Goal: Information Seeking & Learning: Learn about a topic

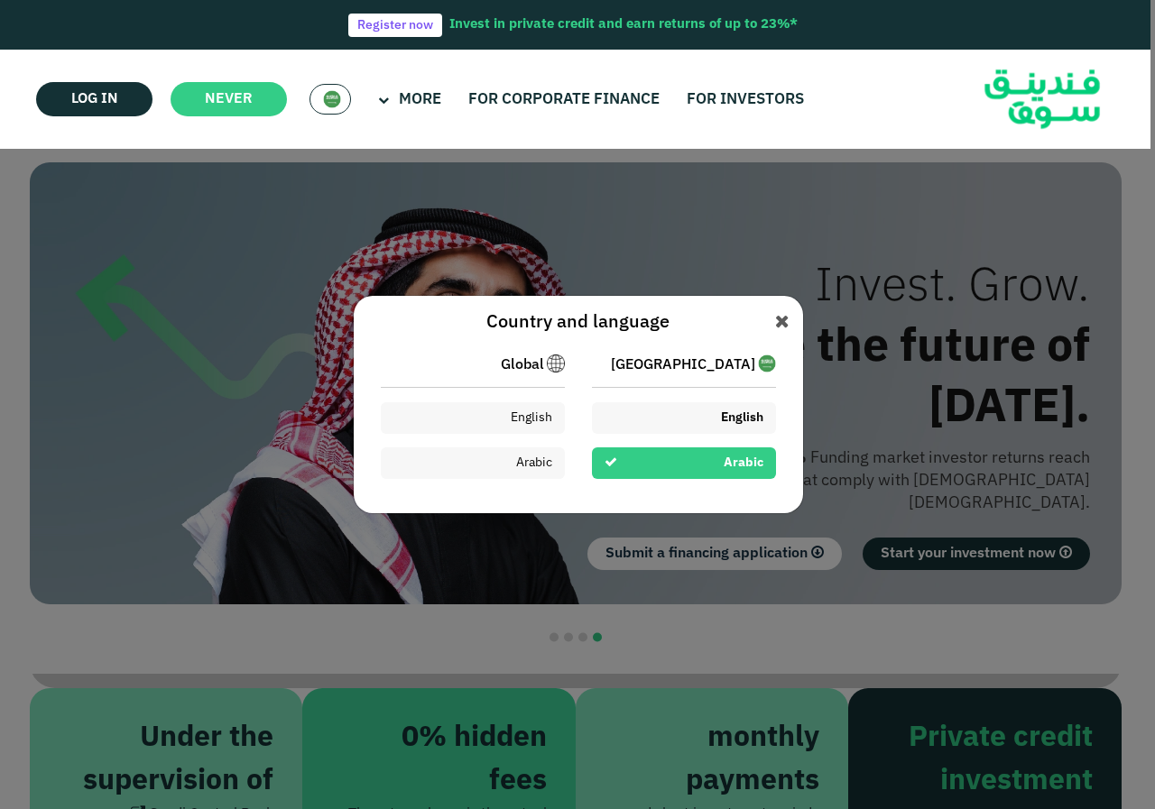
click at [746, 419] on font "English" at bounding box center [742, 417] width 42 height 13
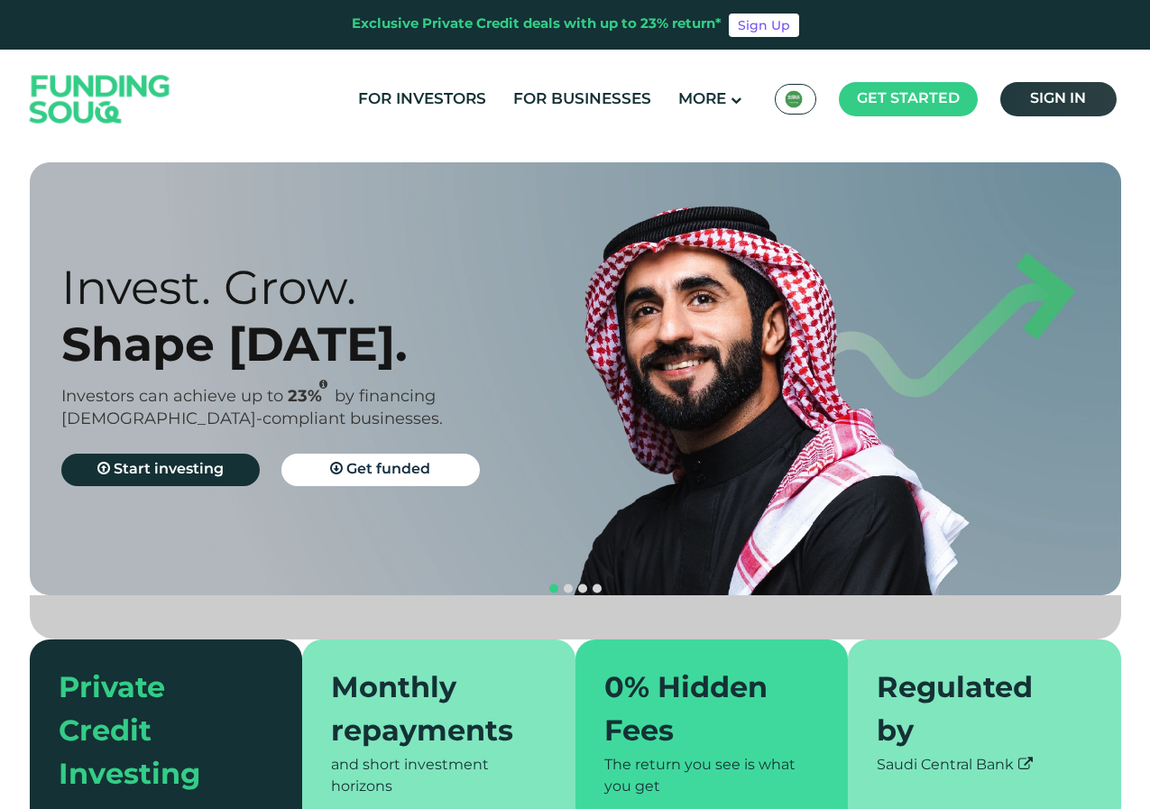
click at [1074, 104] on span "Sign in" at bounding box center [1058, 99] width 56 height 14
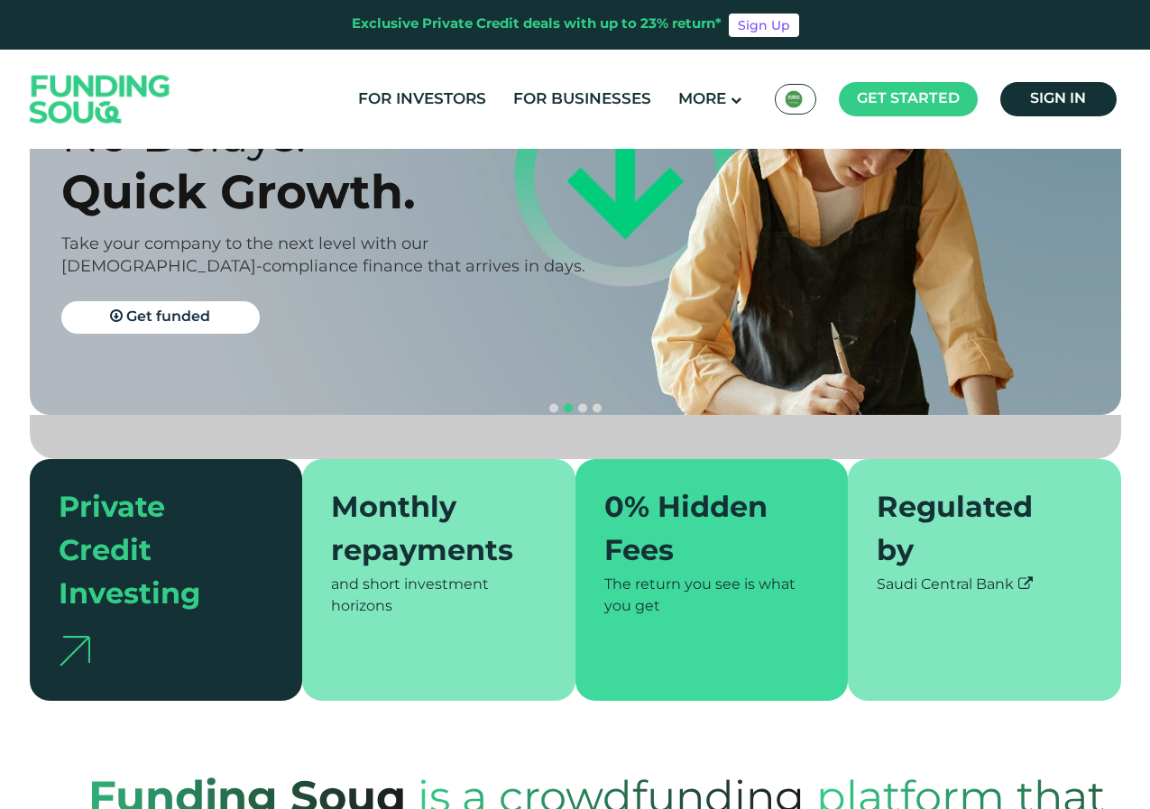
click at [460, 517] on div "Monthly repayments" at bounding box center [428, 531] width 194 height 87
click at [724, 488] on div "0% Hidden Fees" at bounding box center [701, 531] width 194 height 87
click at [978, 510] on div "Regulated by" at bounding box center [974, 531] width 194 height 87
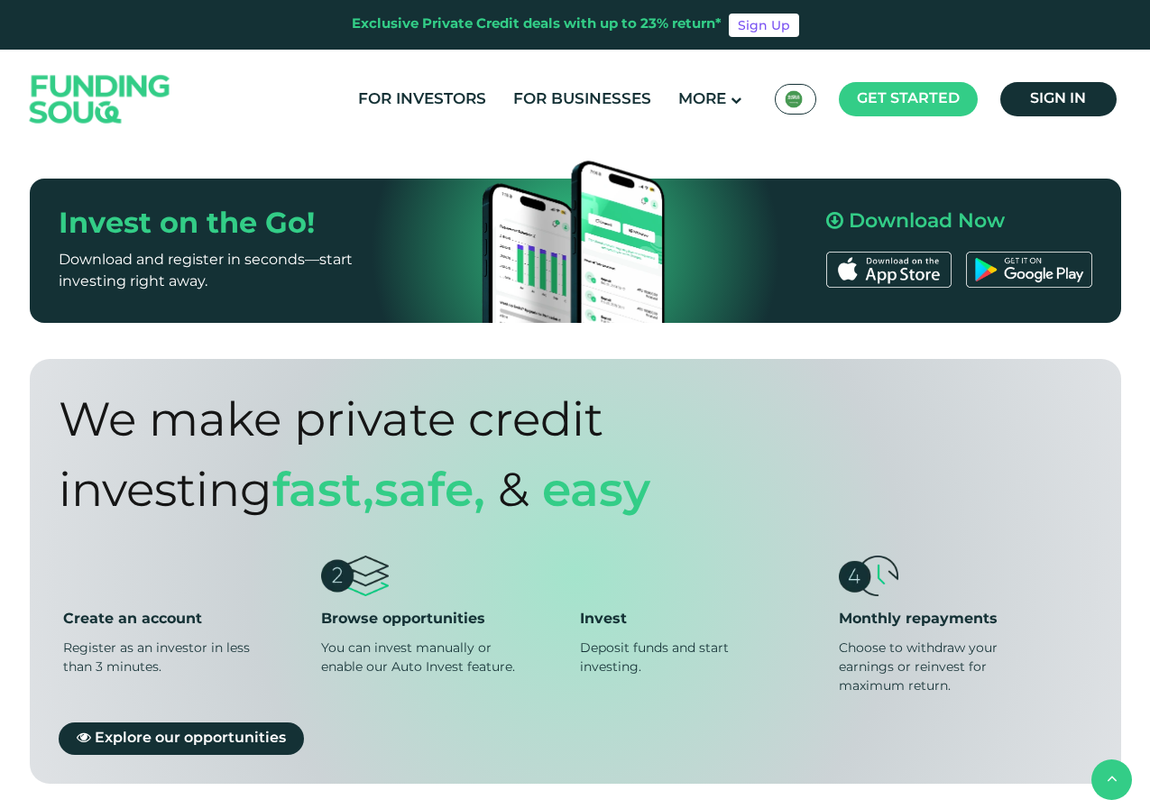
scroll to position [1353, 0]
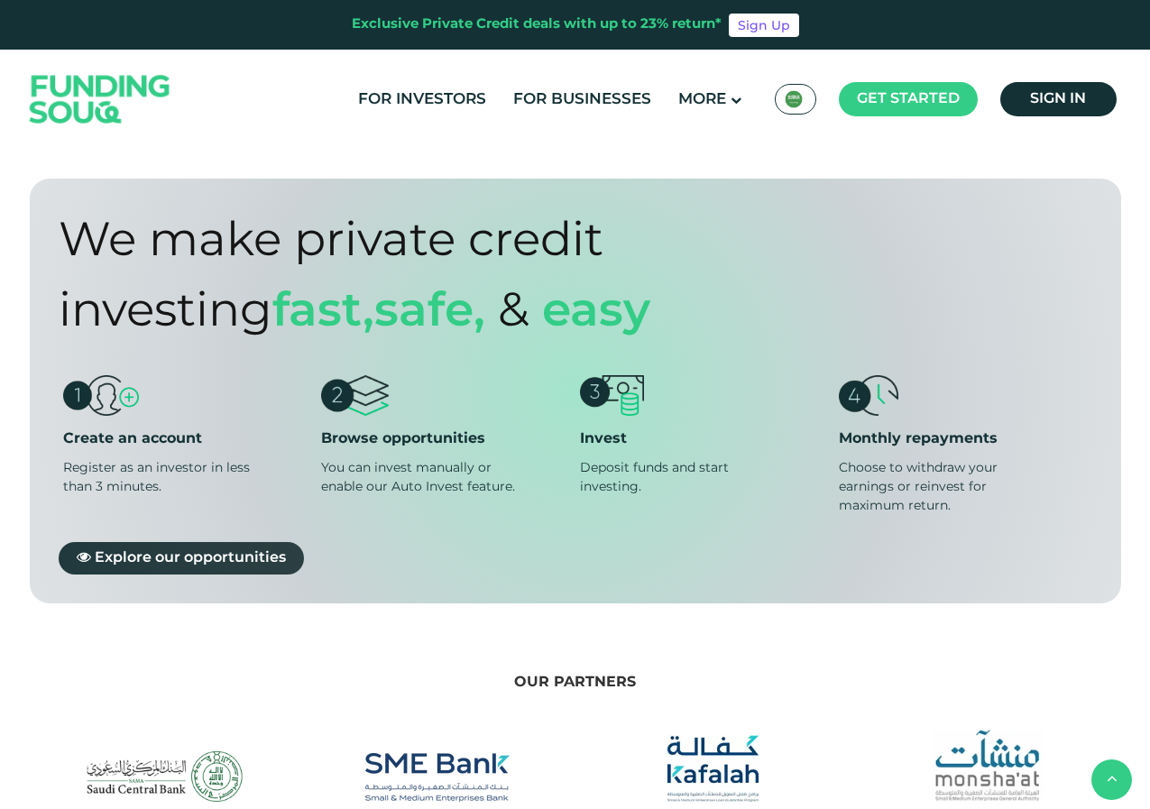
click at [208, 551] on span "Explore our opportunities" at bounding box center [190, 558] width 191 height 14
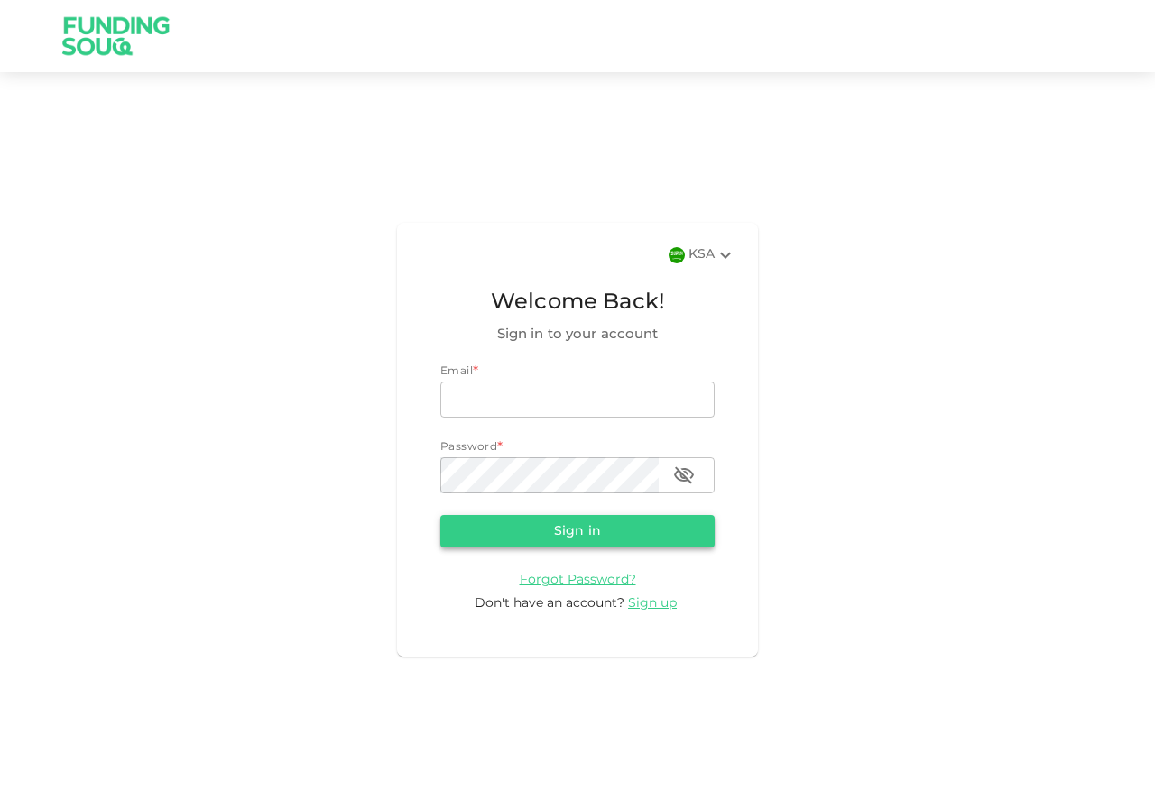
type input "[EMAIL_ADDRESS][DOMAIN_NAME]"
click at [563, 540] on button "Sign in" at bounding box center [577, 531] width 274 height 32
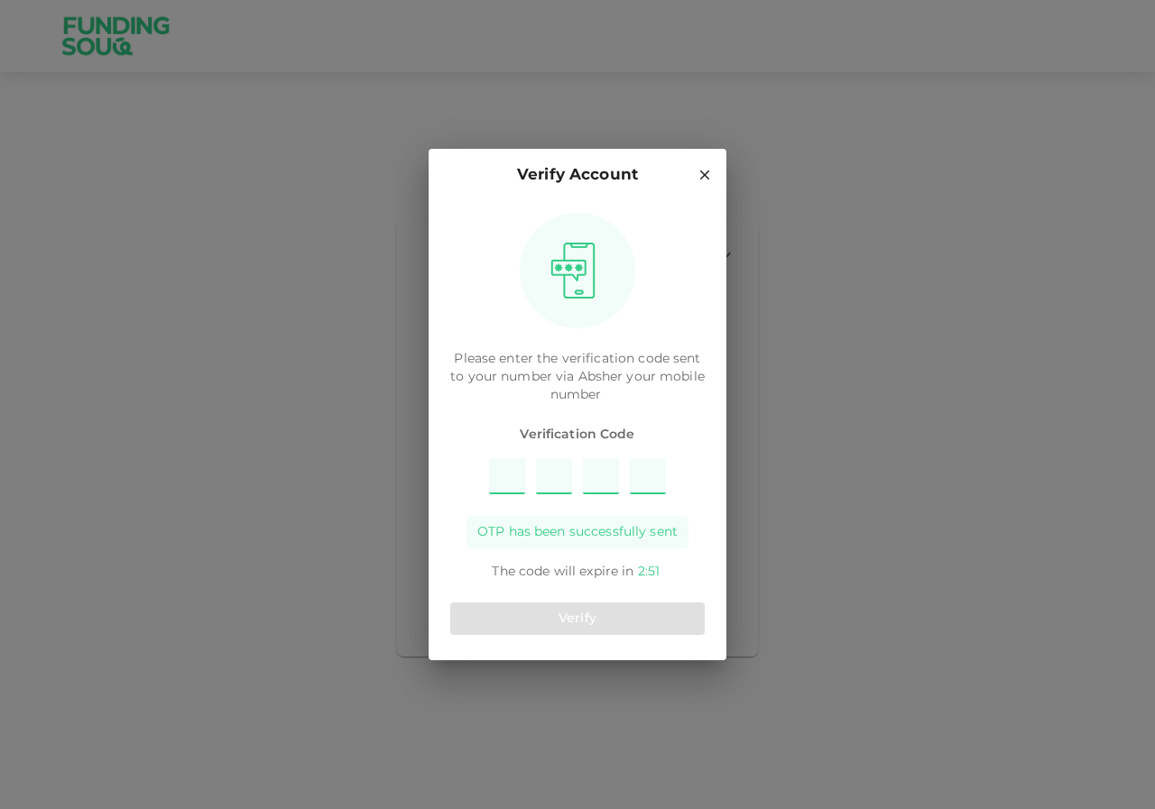
type input "4"
type input "2"
type input "7"
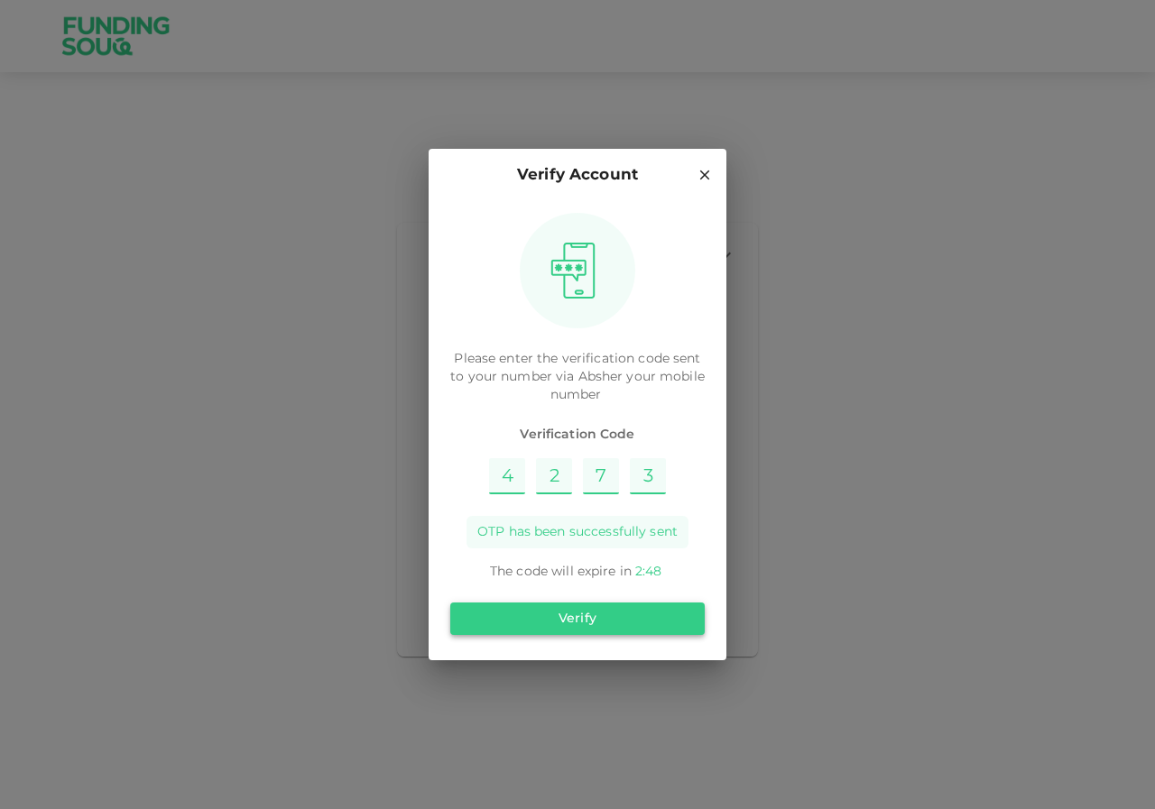
type input "3"
click at [579, 619] on button "Verify" at bounding box center [577, 619] width 254 height 32
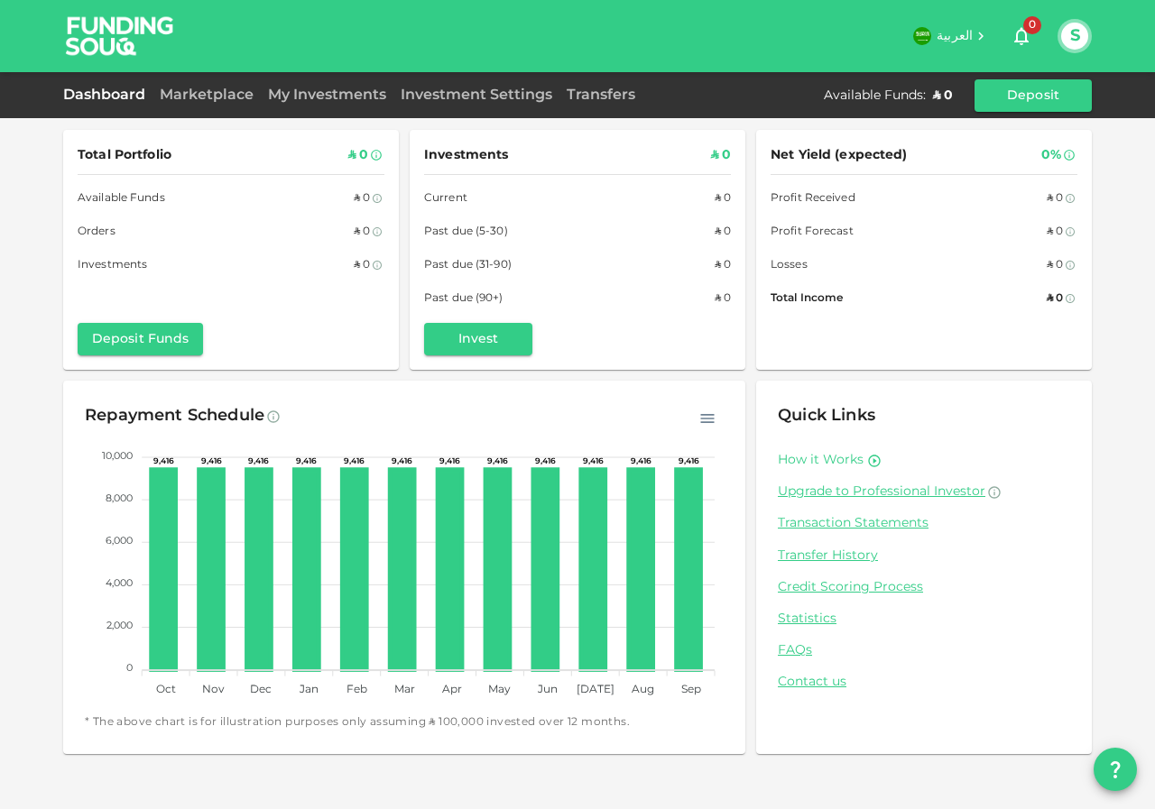
click at [826, 459] on link "How it Works" at bounding box center [821, 460] width 86 height 17
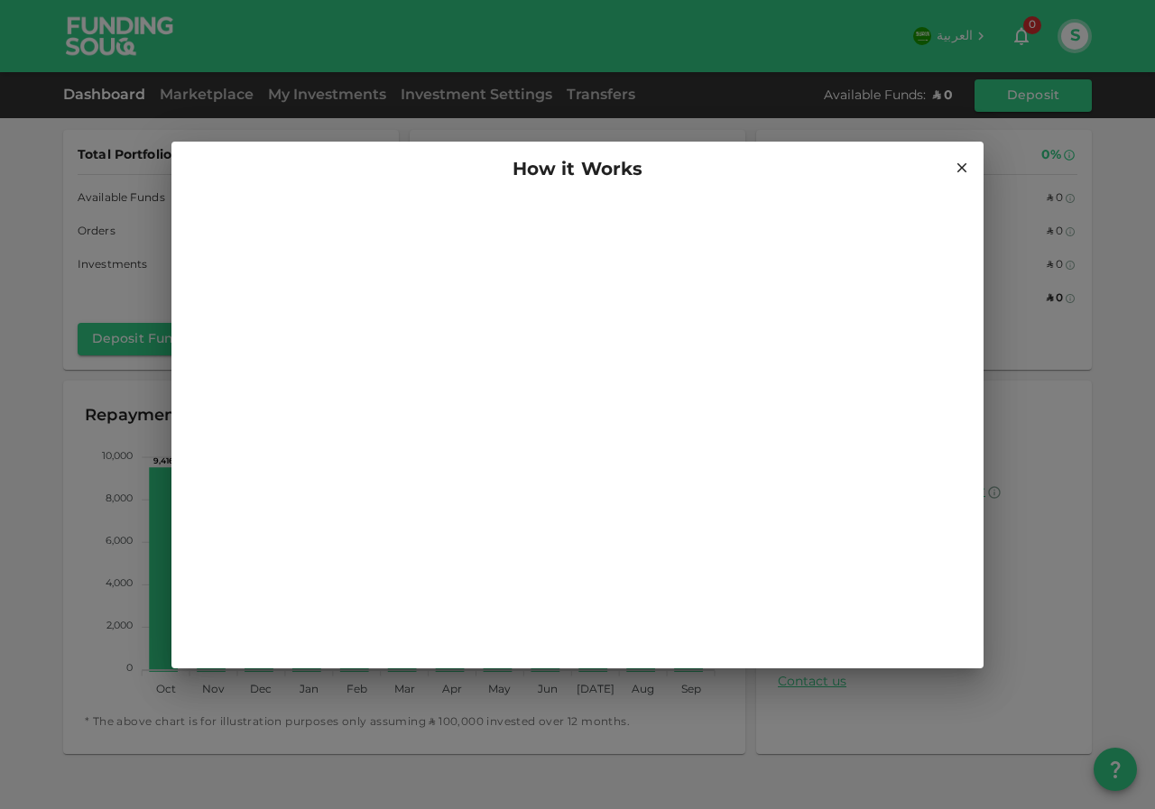
click at [972, 168] on h2 "How it Works" at bounding box center [577, 171] width 812 height 58
click at [964, 168] on icon at bounding box center [962, 168] width 16 height 16
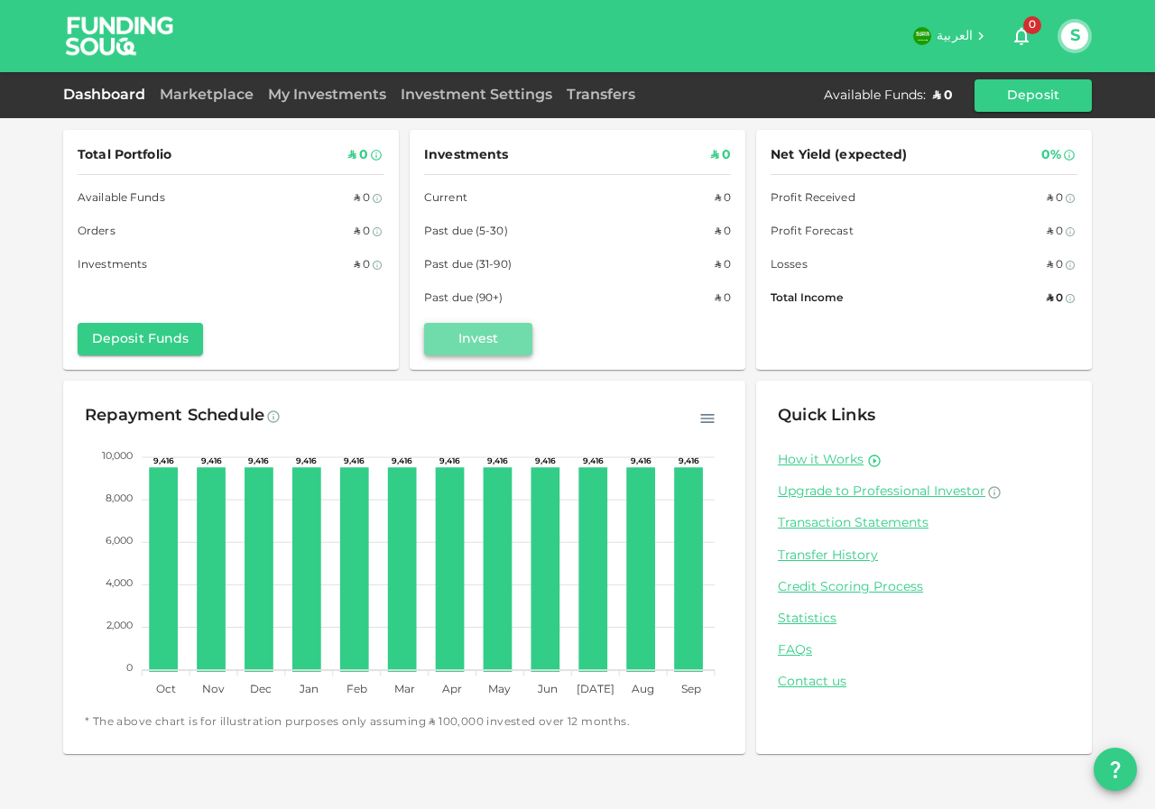
click at [478, 346] on button "Invest" at bounding box center [478, 339] width 108 height 32
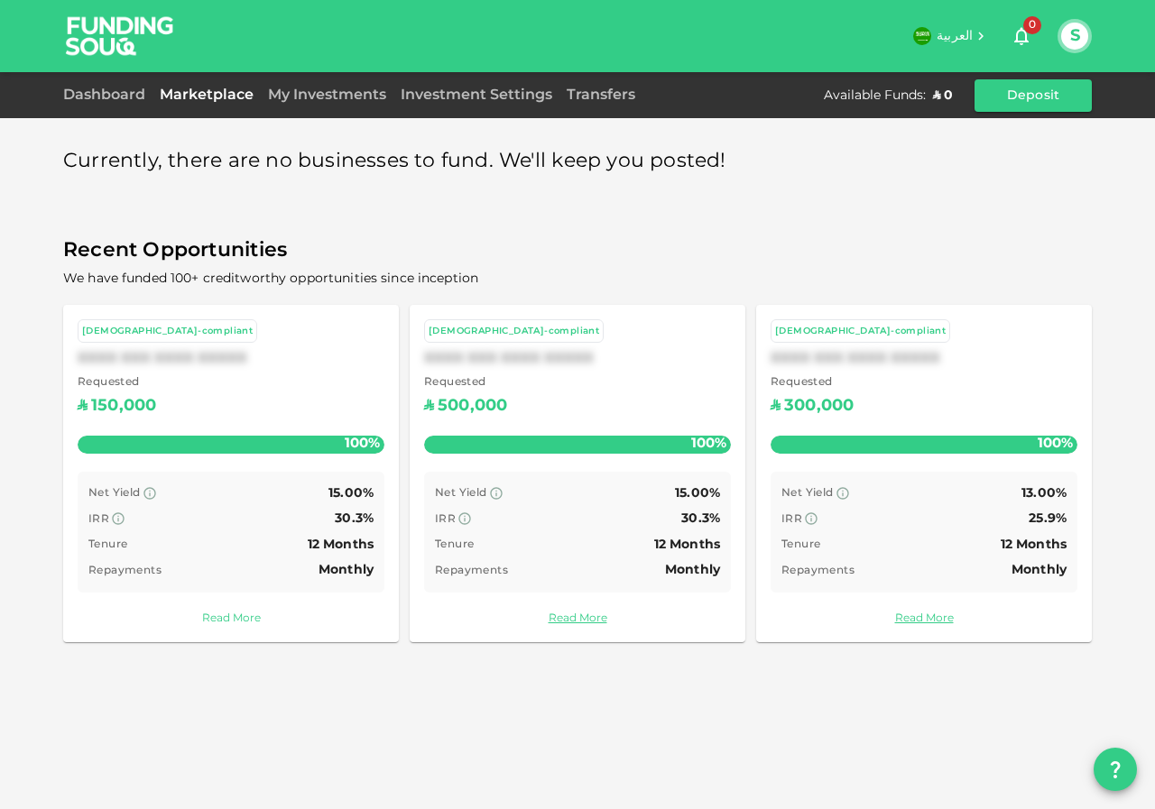
click at [234, 618] on link "Read More" at bounding box center [231, 619] width 307 height 17
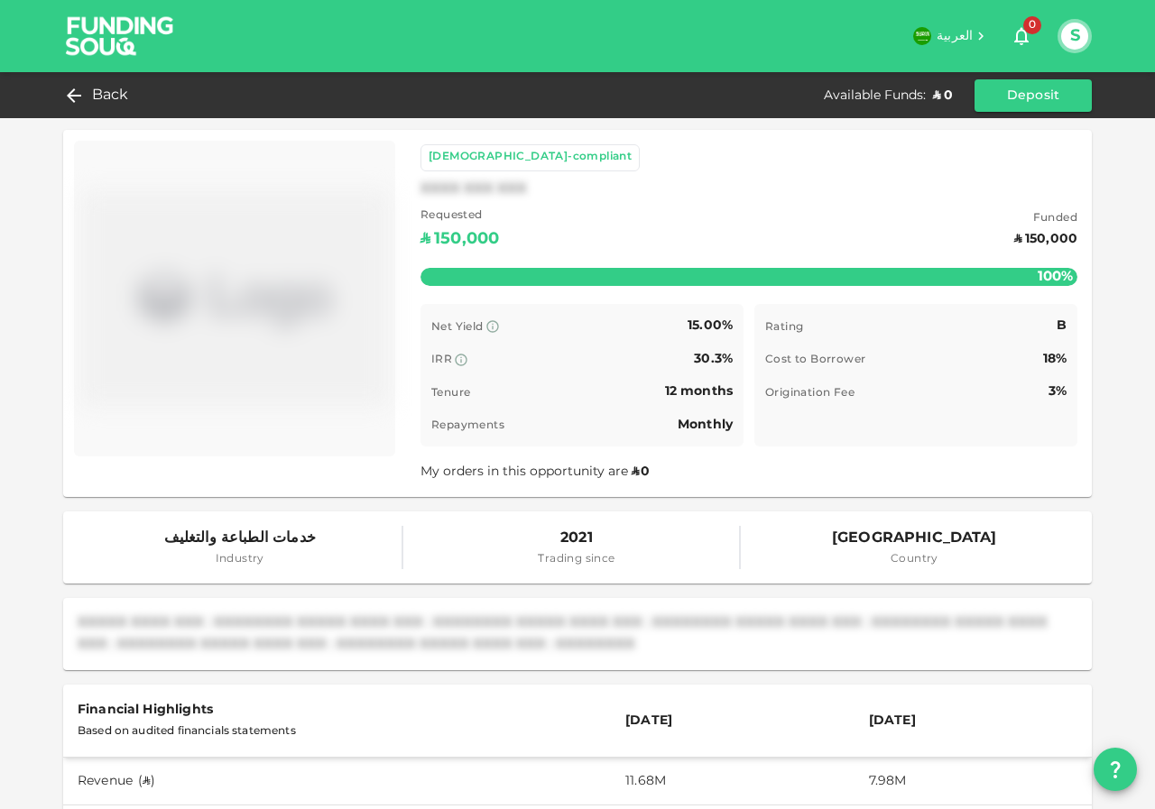
scroll to position [180, 0]
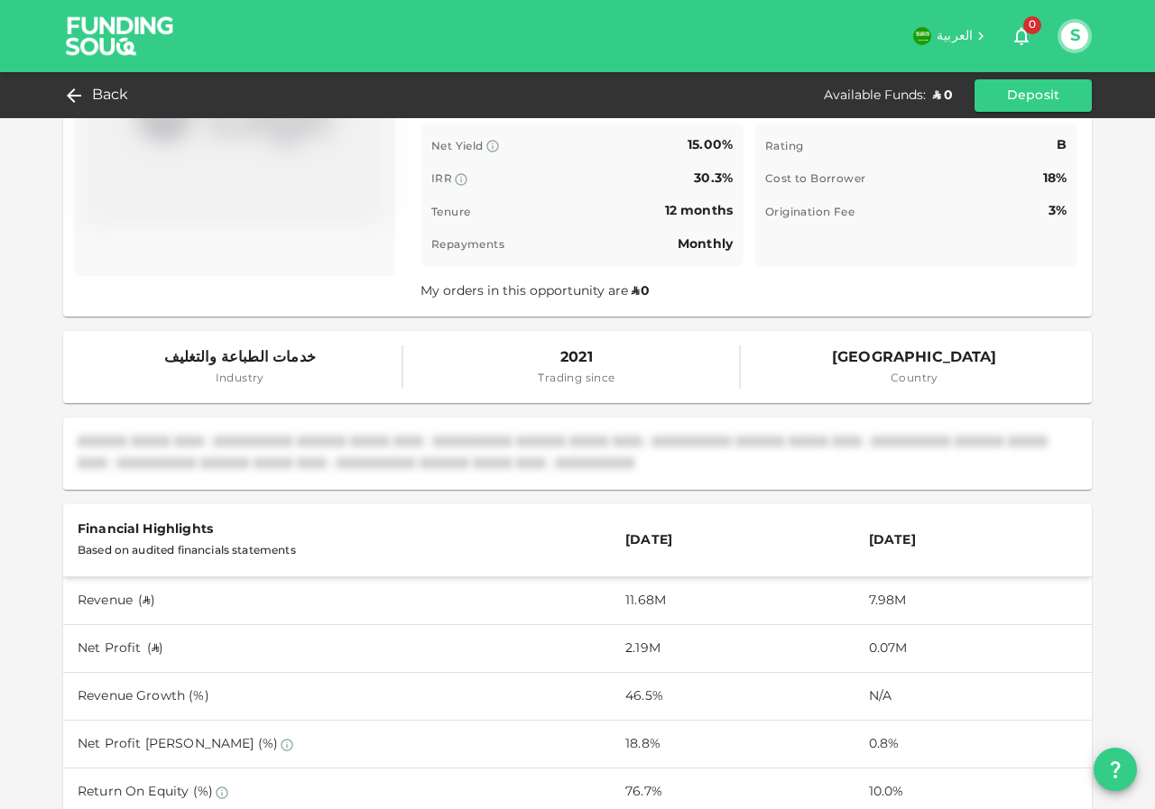
click at [580, 367] on span "2021" at bounding box center [576, 358] width 77 height 25
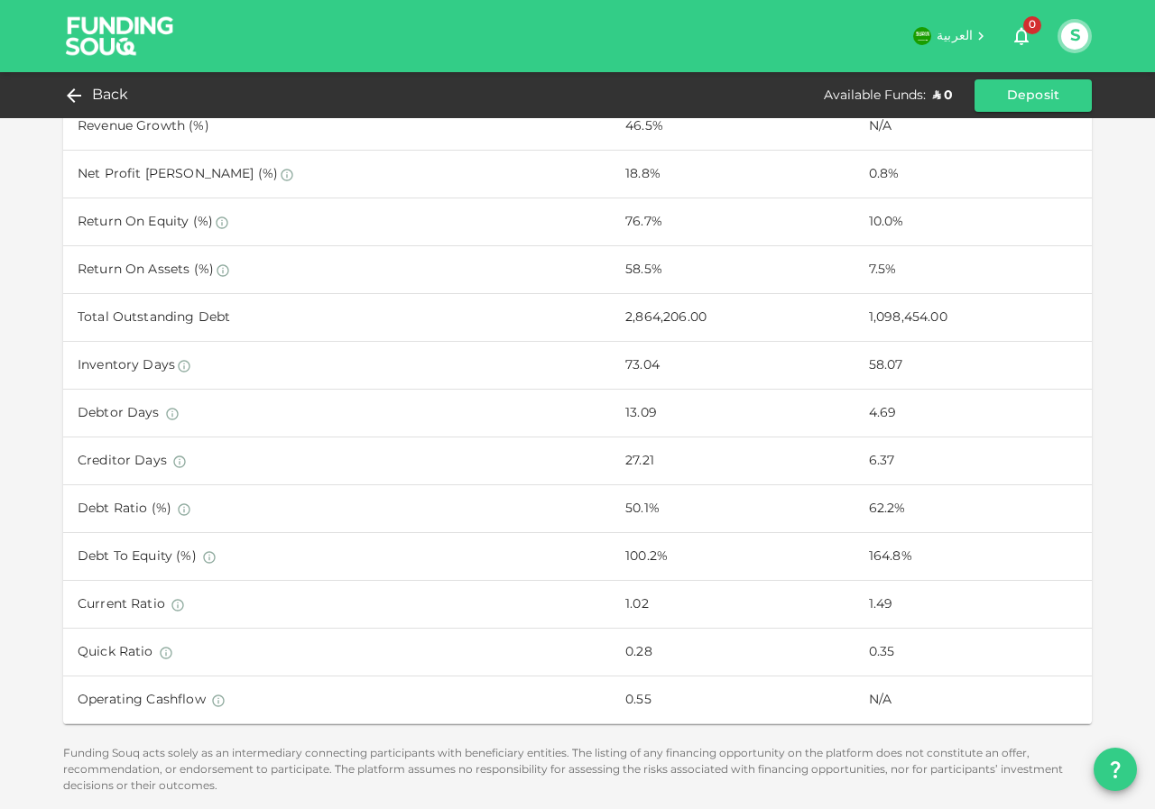
scroll to position [0, 0]
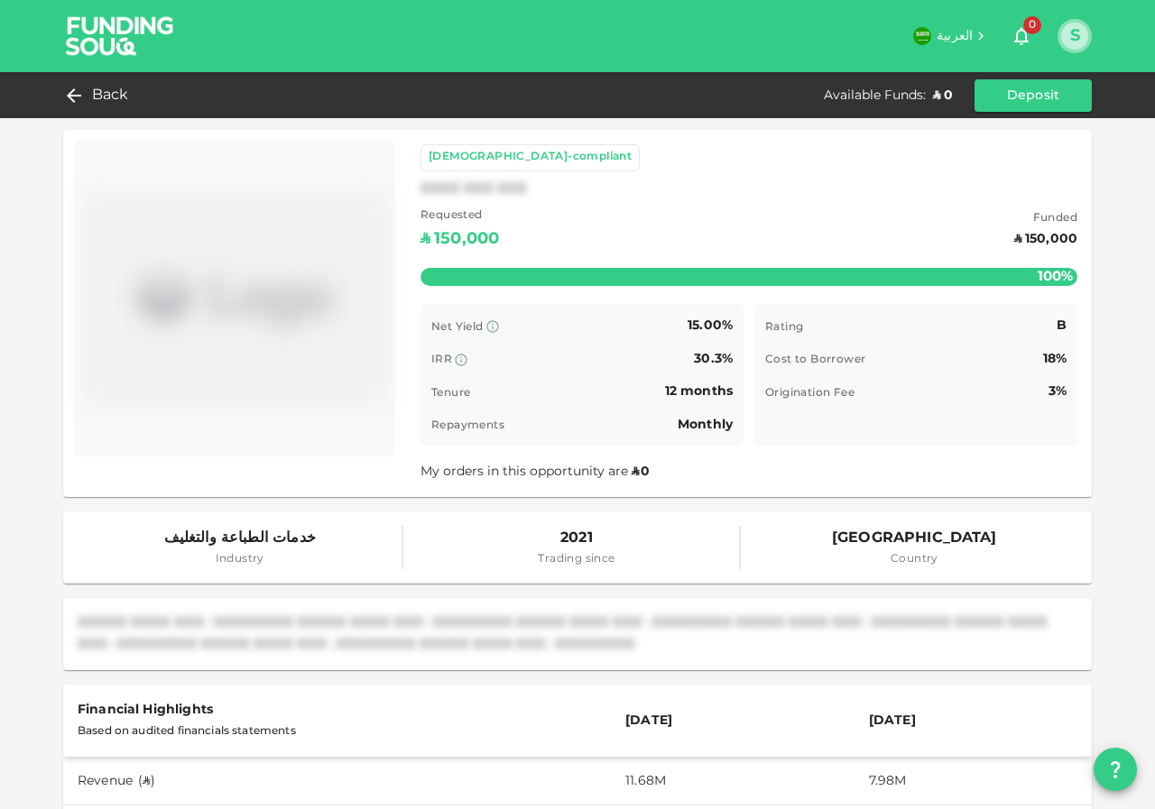
click at [1083, 41] on button "S" at bounding box center [1074, 36] width 27 height 27
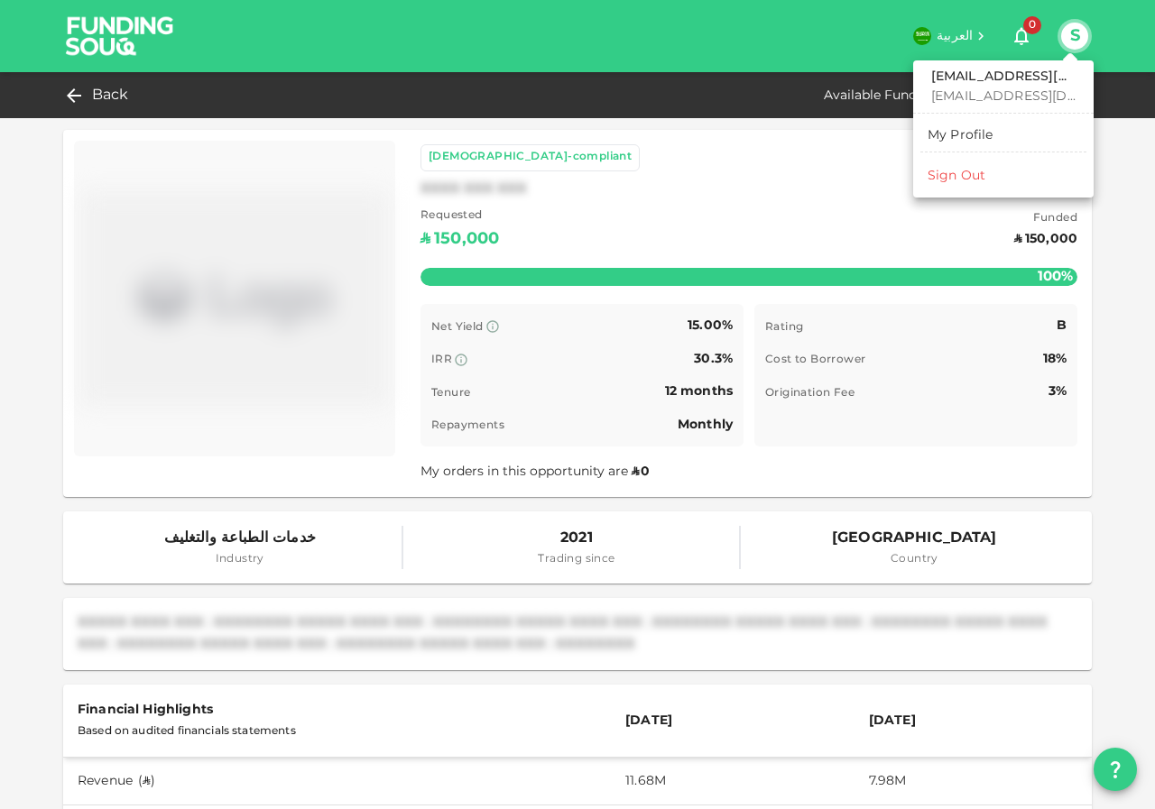
click at [76, 96] on div at bounding box center [577, 404] width 1155 height 809
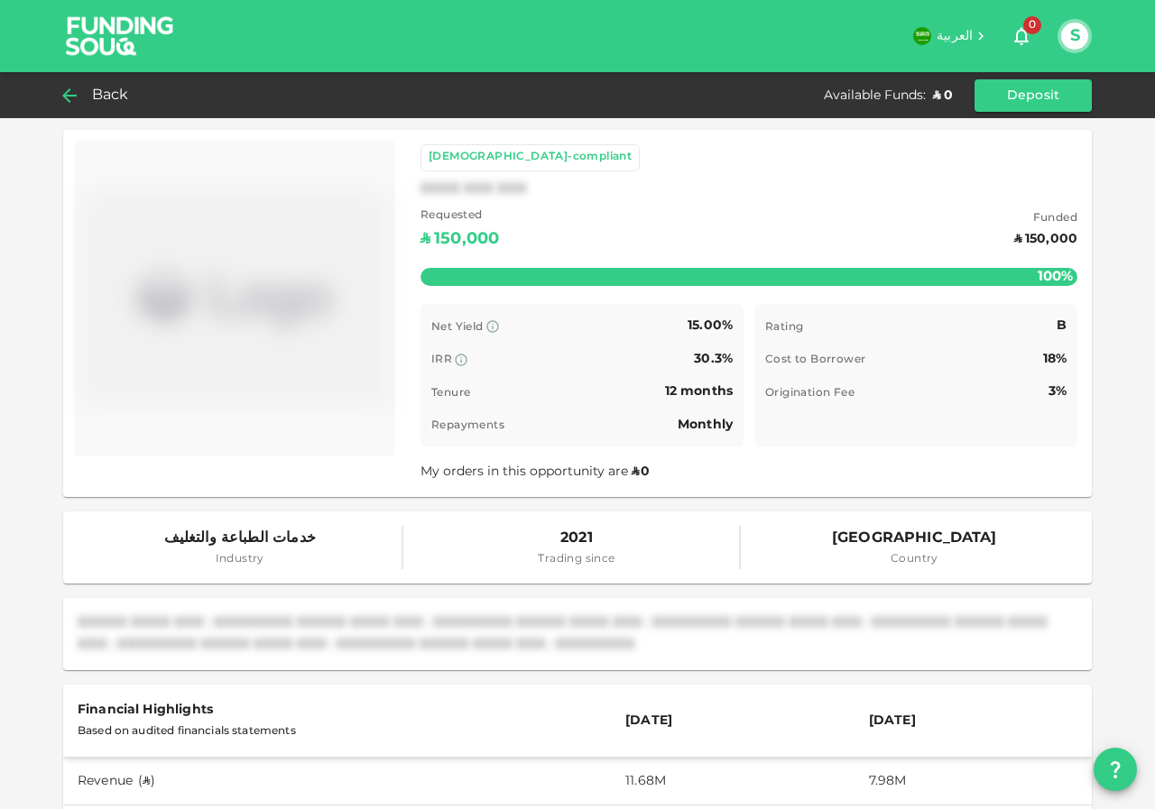
click at [88, 90] on div "Back" at bounding box center [99, 95] width 73 height 25
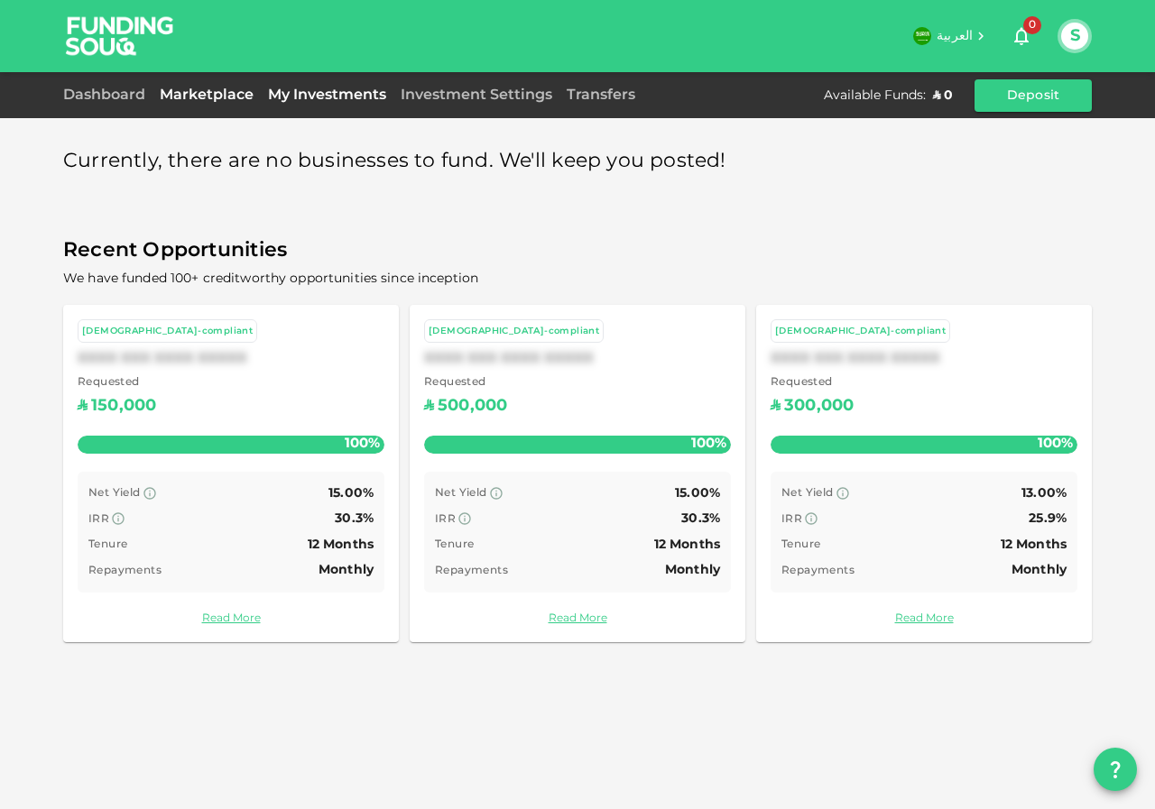
click at [343, 99] on link "My Investments" at bounding box center [327, 95] width 133 height 14
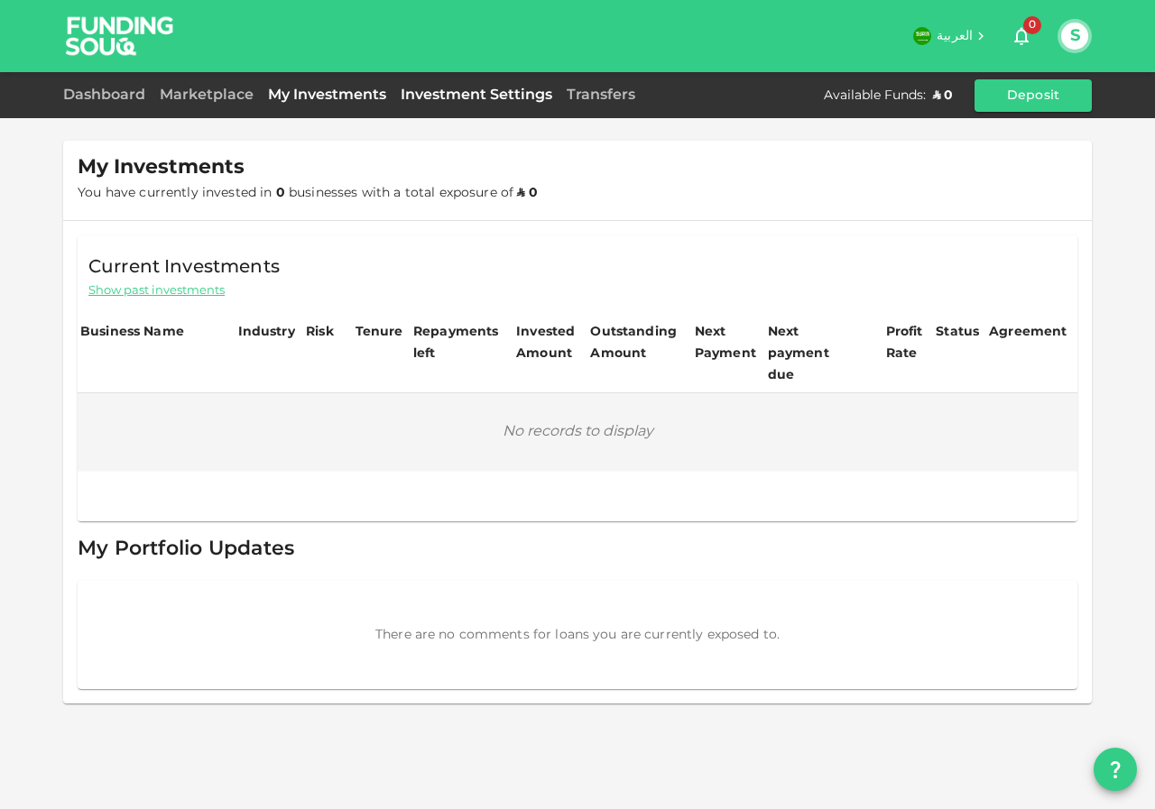
click at [465, 98] on link "Investment Settings" at bounding box center [476, 95] width 166 height 14
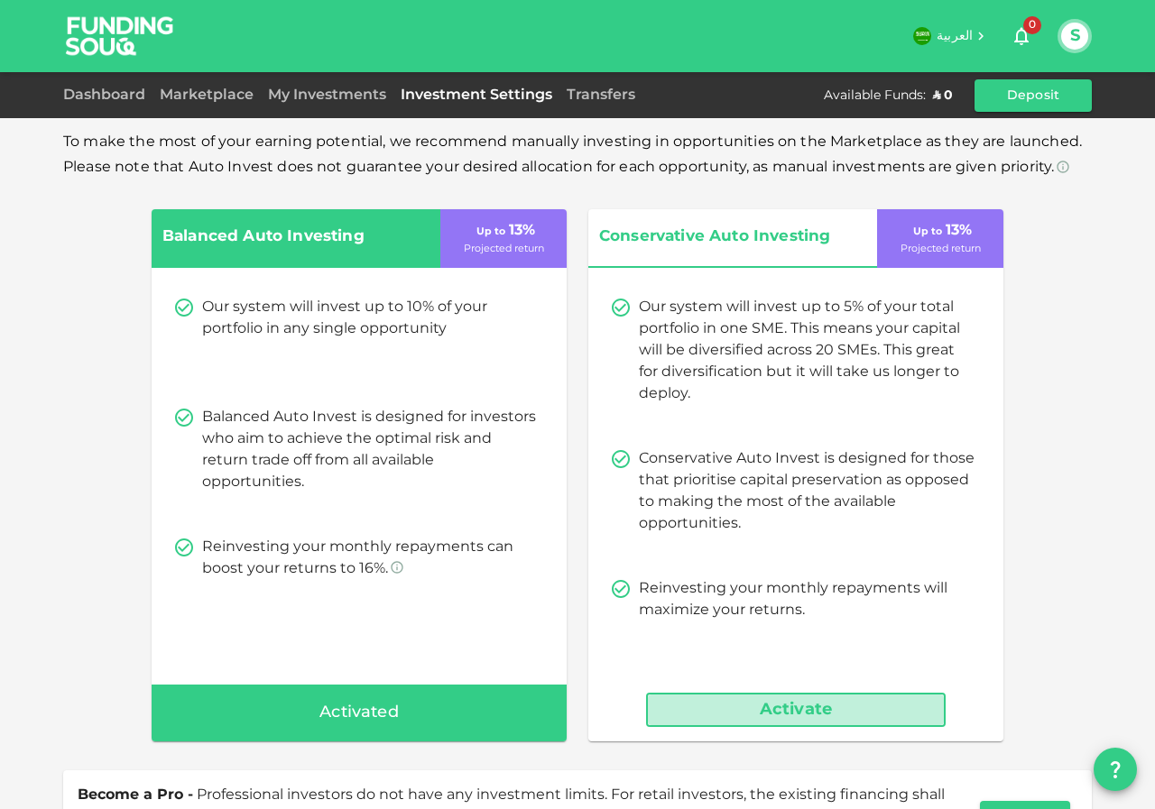
click at [778, 714] on button "Activate" at bounding box center [796, 710] width 300 height 34
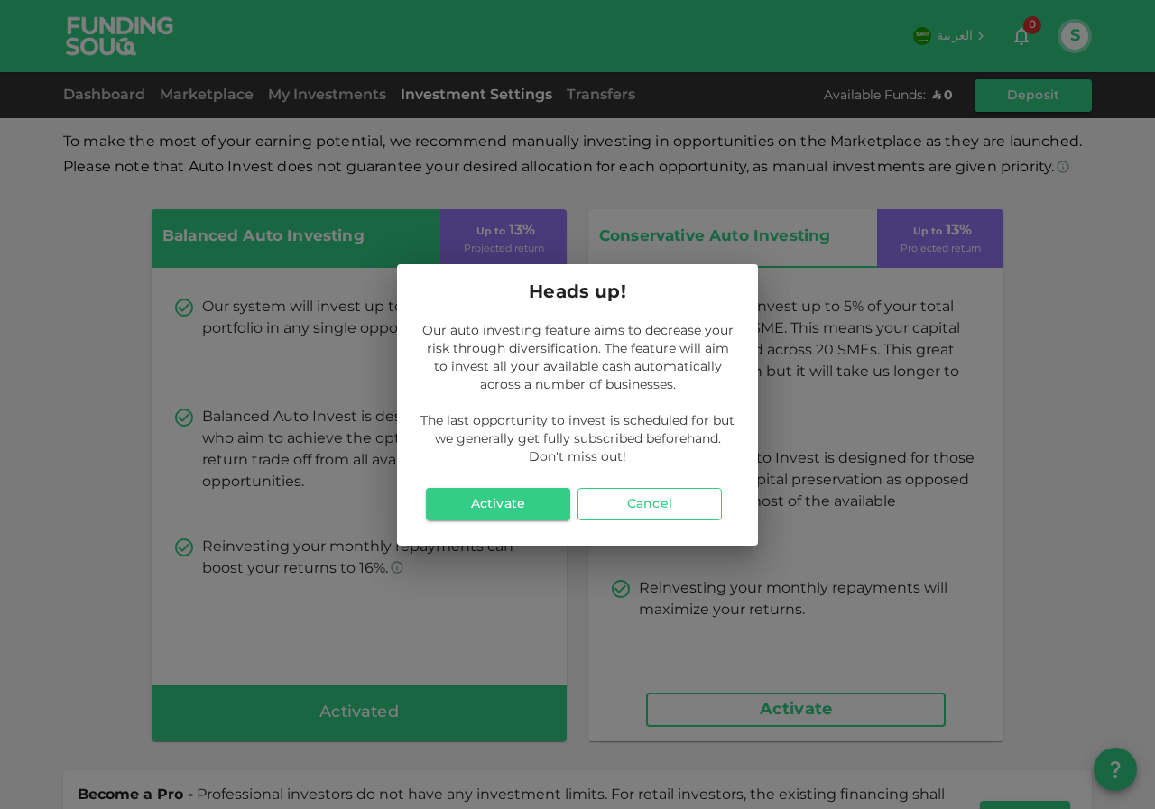
click at [640, 499] on button "Cancel" at bounding box center [649, 504] width 144 height 32
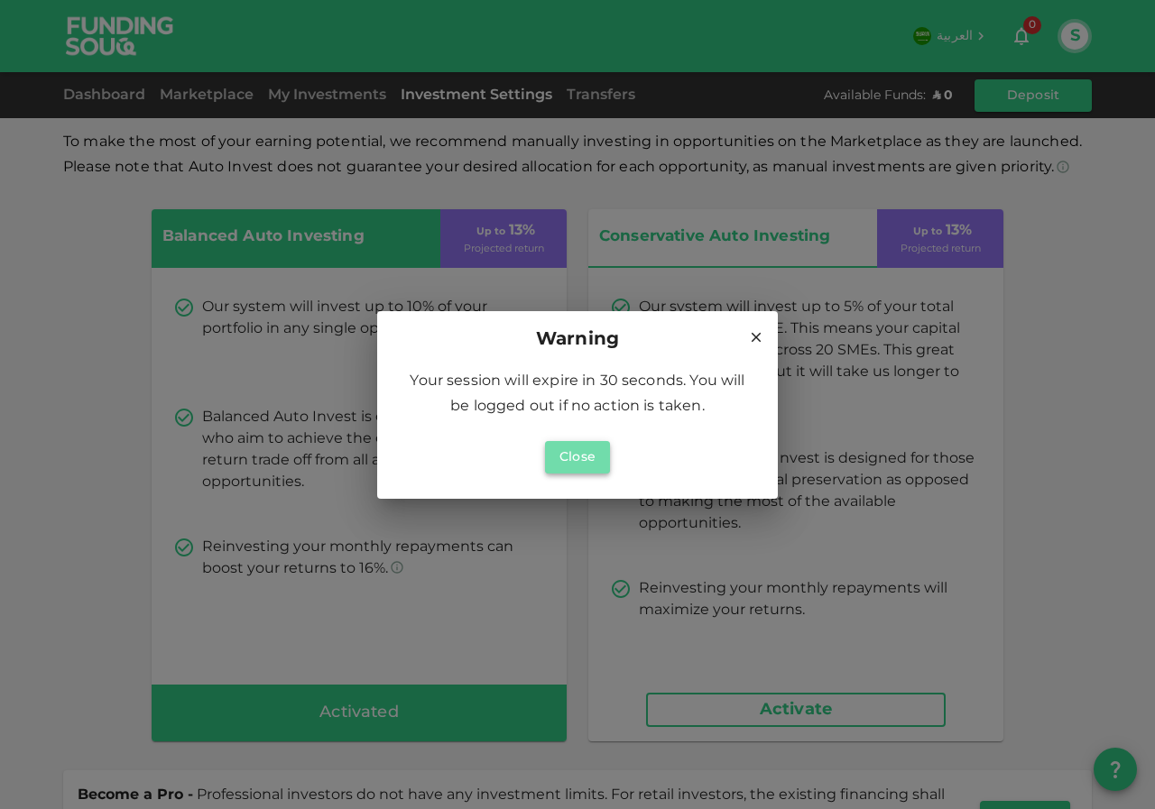
click at [566, 455] on button "Close" at bounding box center [577, 457] width 65 height 32
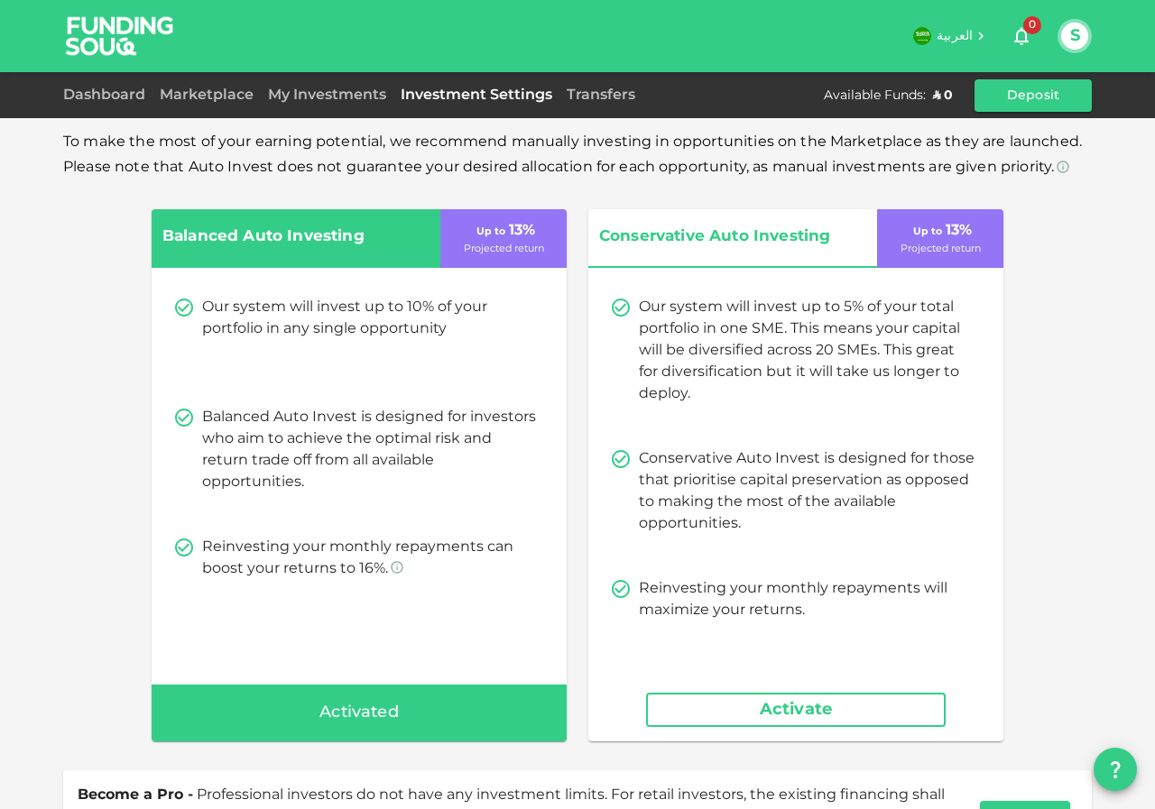
click at [481, 510] on div "Our system will invest up to 10% of your portfolio in any single opportunity Ba…" at bounding box center [359, 438] width 415 height 327
click at [106, 88] on div "Dashboard" at bounding box center [107, 96] width 89 height 22
click at [112, 93] on link "Dashboard" at bounding box center [107, 95] width 89 height 14
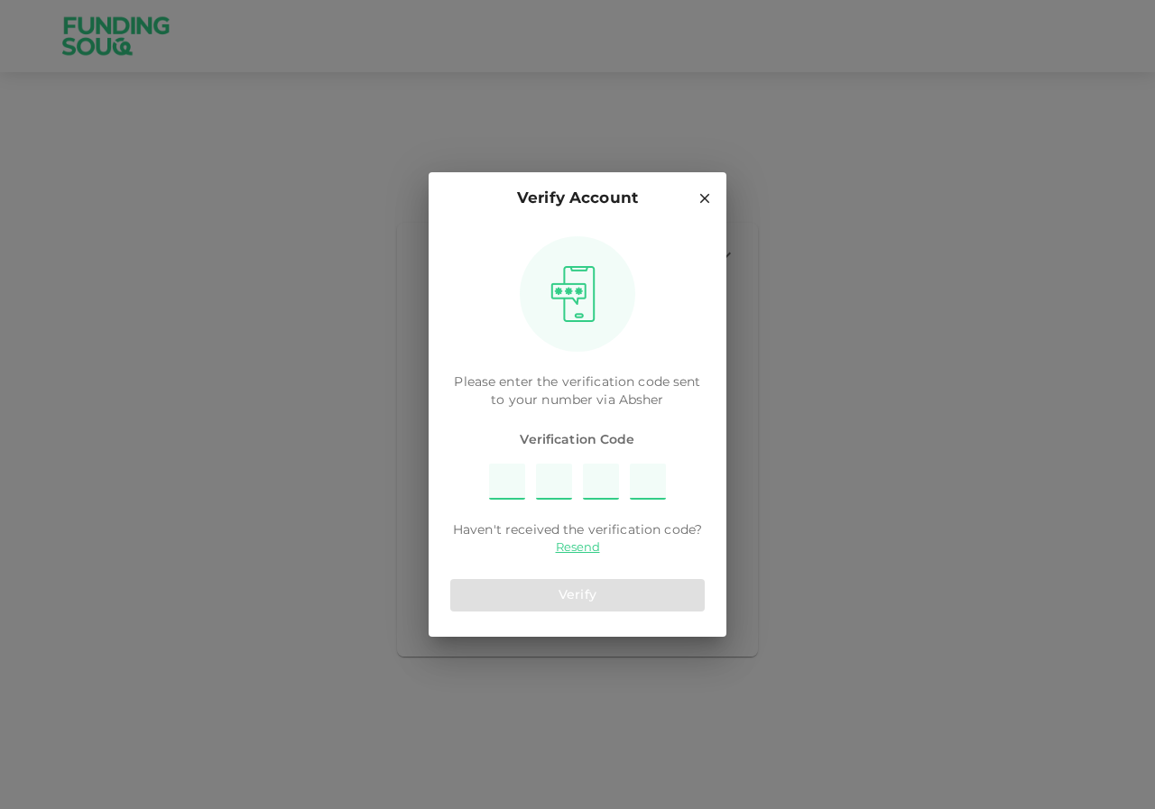
click at [516, 489] on input "Please enter OTP character 1" at bounding box center [507, 482] width 36 height 36
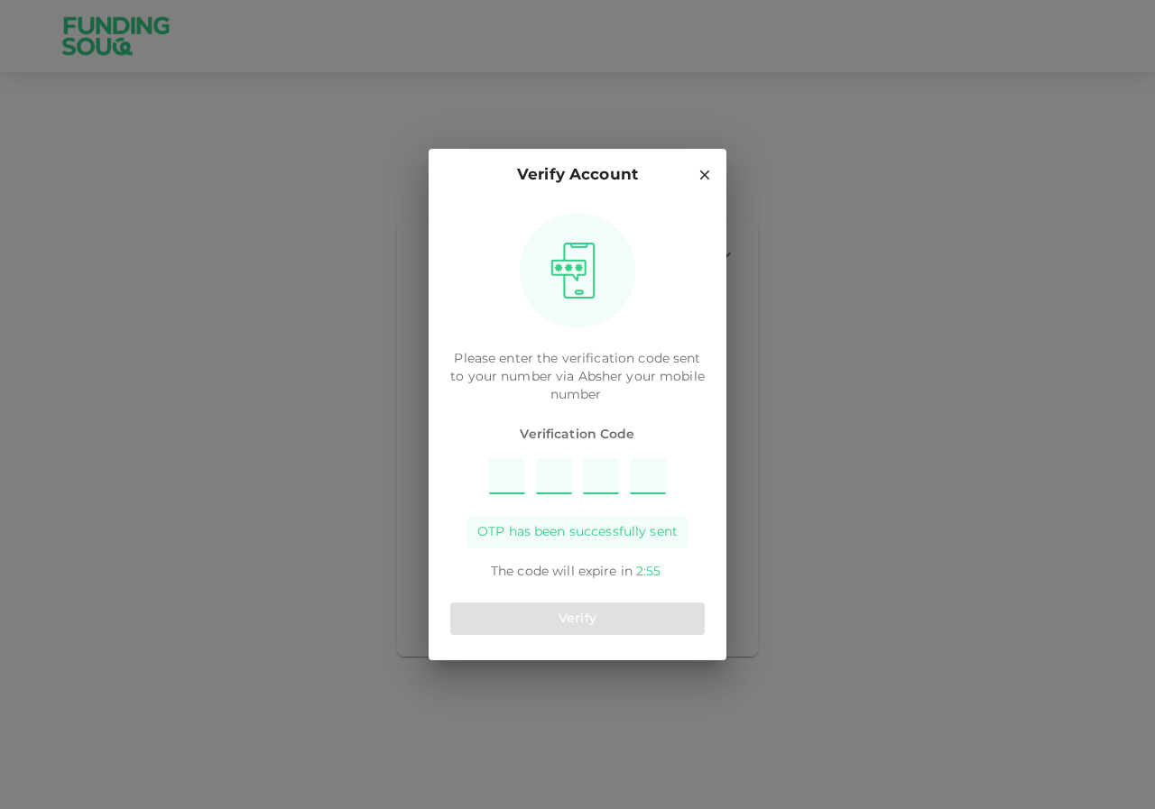
click at [508, 483] on input "Please enter OTP character 1" at bounding box center [507, 476] width 36 height 36
click at [509, 479] on input "Please enter OTP character 1" at bounding box center [507, 476] width 36 height 36
type input "5"
type input "9"
type input "3"
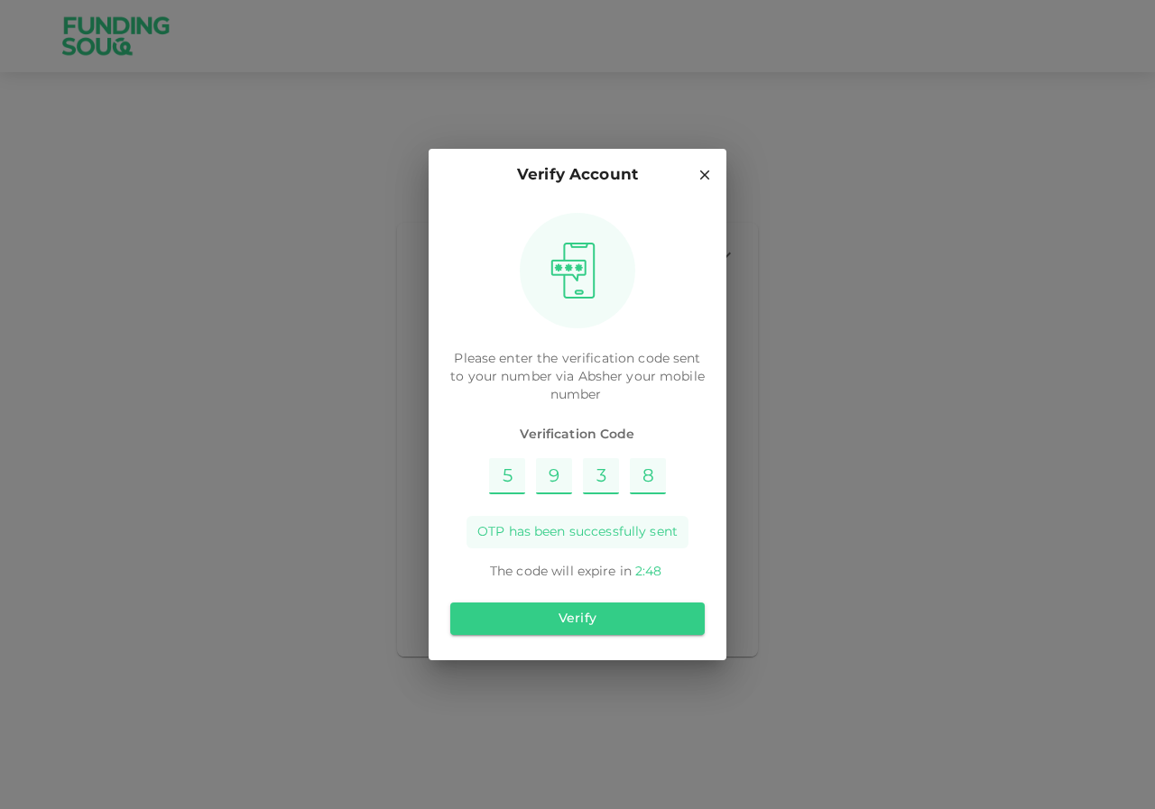
type input "8"
click at [614, 623] on button "Verify" at bounding box center [577, 619] width 254 height 32
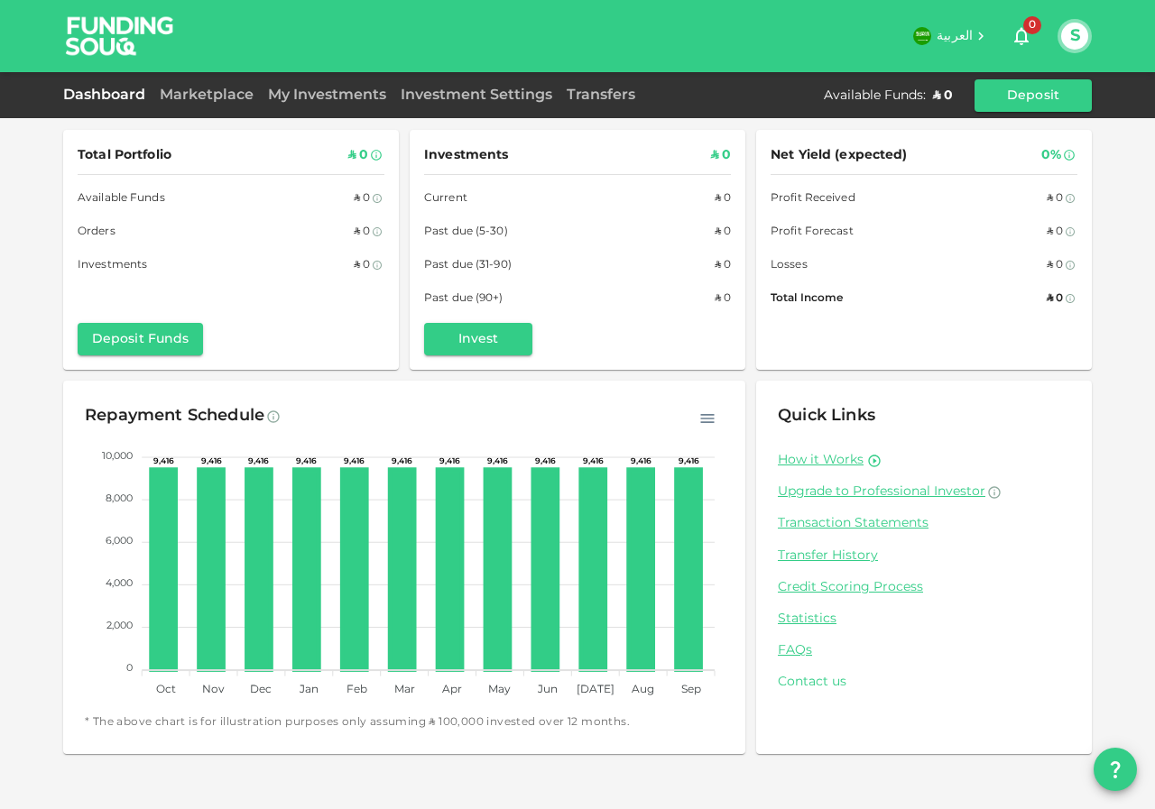
click at [822, 687] on link "Contact us" at bounding box center [924, 682] width 292 height 17
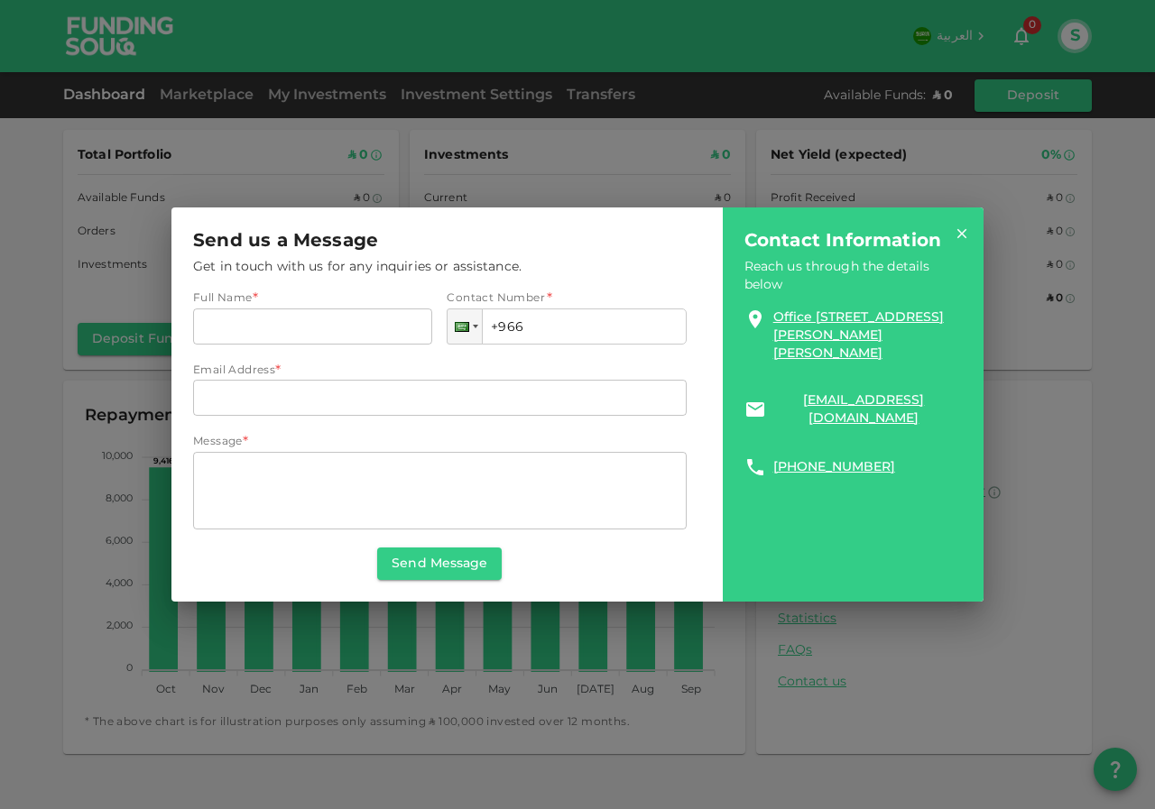
click at [963, 234] on icon at bounding box center [962, 233] width 10 height 10
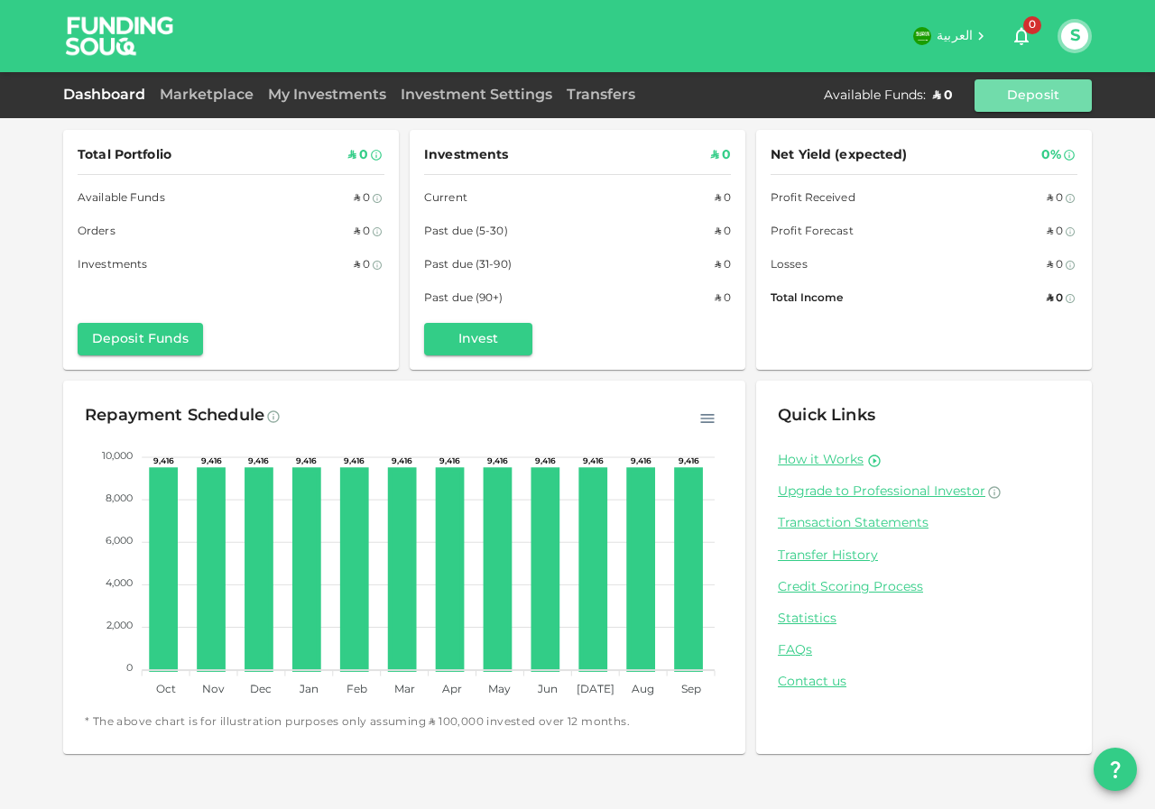
click at [1033, 86] on button "Deposit" at bounding box center [1032, 95] width 117 height 32
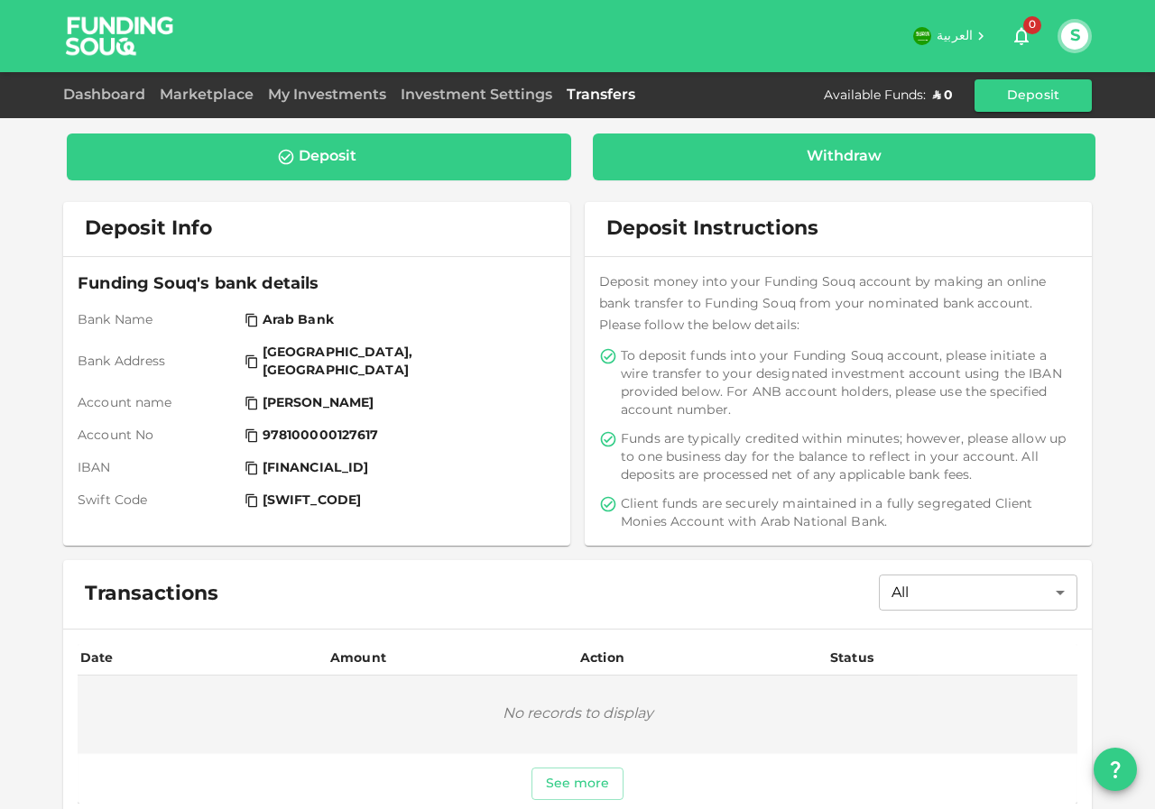
click at [832, 171] on div "Withdraw" at bounding box center [844, 157] width 503 height 47
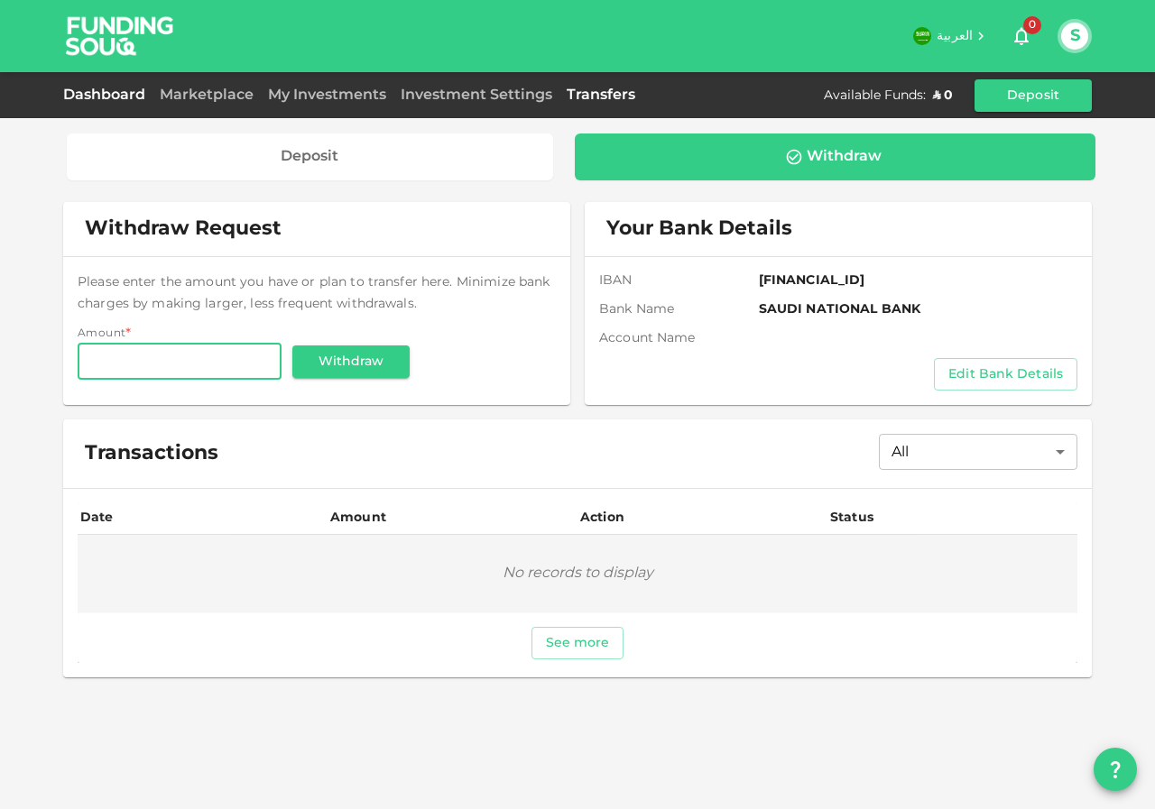
click at [130, 97] on link "Dashboard" at bounding box center [107, 95] width 89 height 14
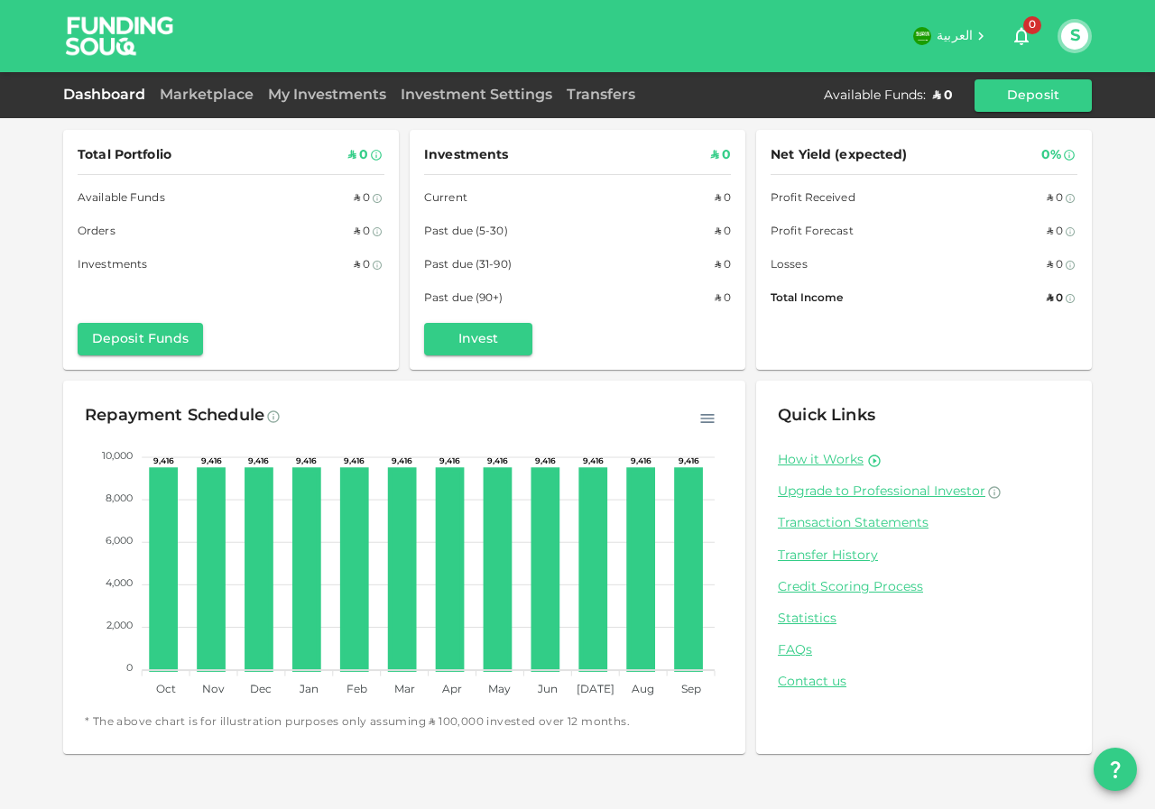
click at [203, 83] on div "Dashboard Marketplace My Investments Investment Settings Transfers Available Fu…" at bounding box center [577, 95] width 1029 height 32
click at [203, 92] on link "Marketplace" at bounding box center [206, 95] width 108 height 14
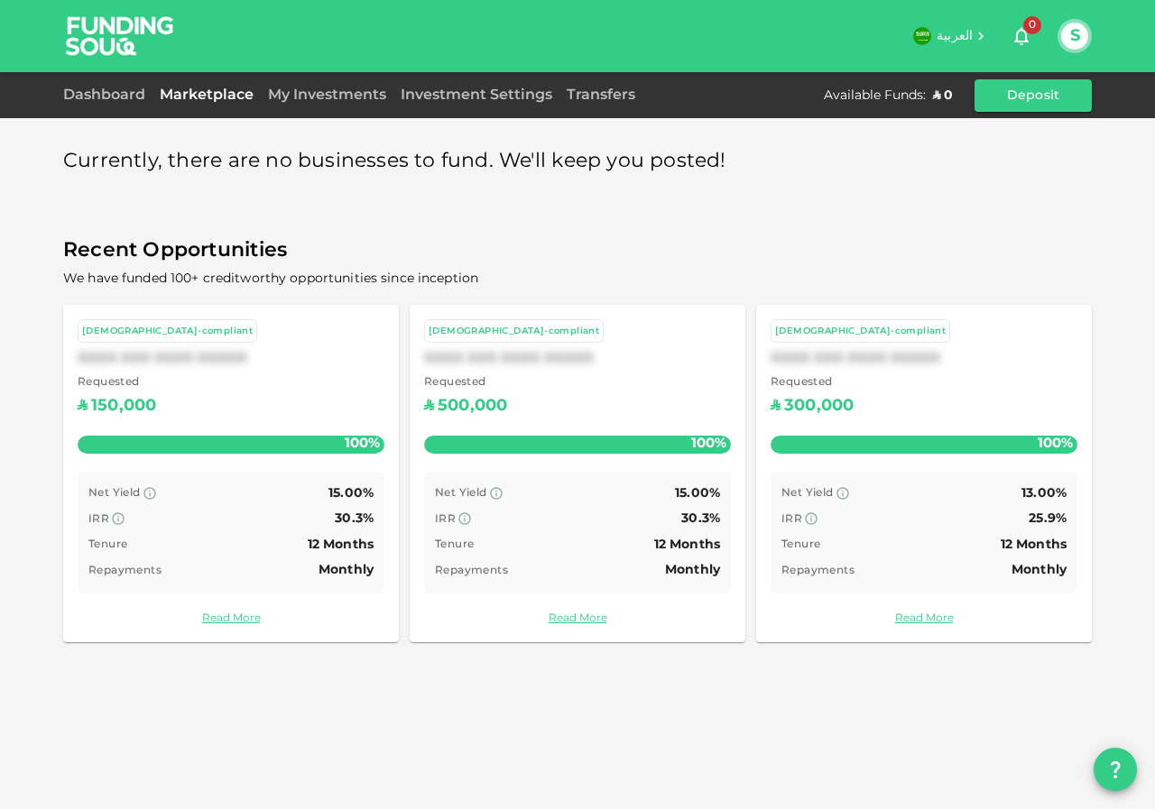
click at [307, 102] on div "My Investments" at bounding box center [327, 96] width 133 height 22
click at [307, 97] on link "My Investments" at bounding box center [327, 95] width 133 height 14
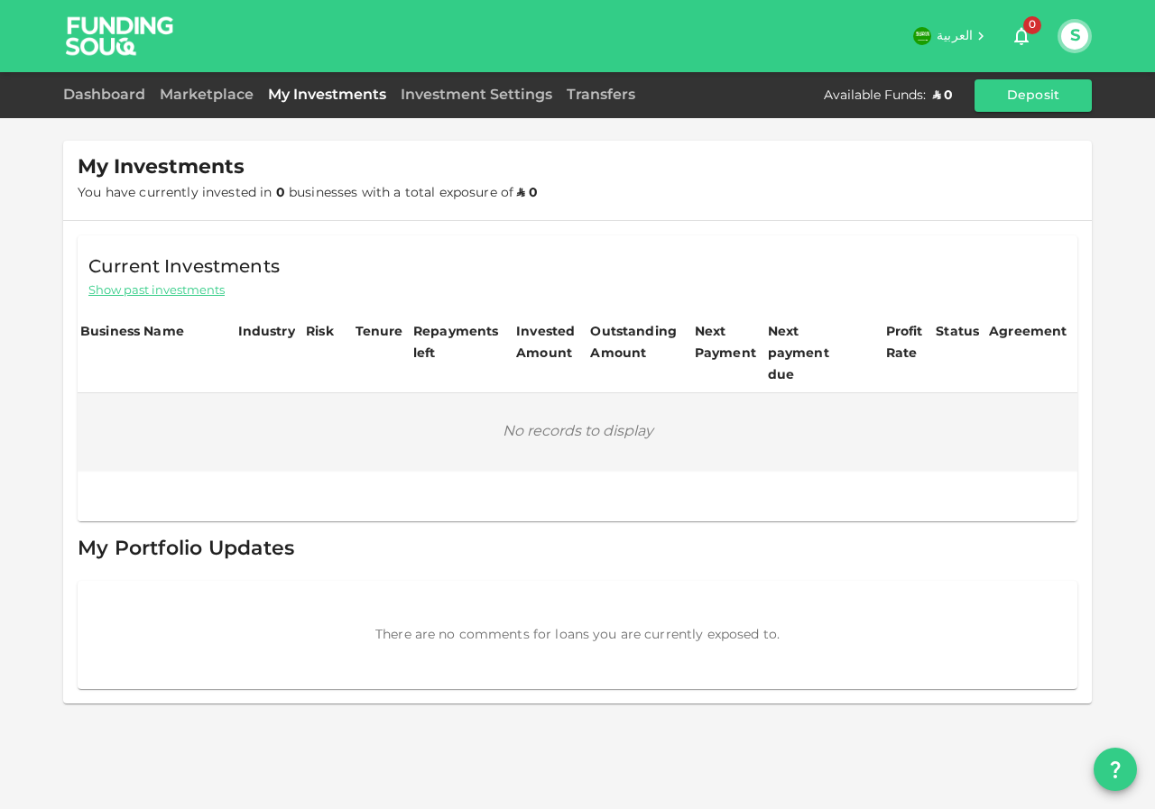
click at [467, 101] on div "Investment Settings" at bounding box center [476, 96] width 166 height 22
click at [504, 100] on link "Investment Settings" at bounding box center [476, 95] width 166 height 14
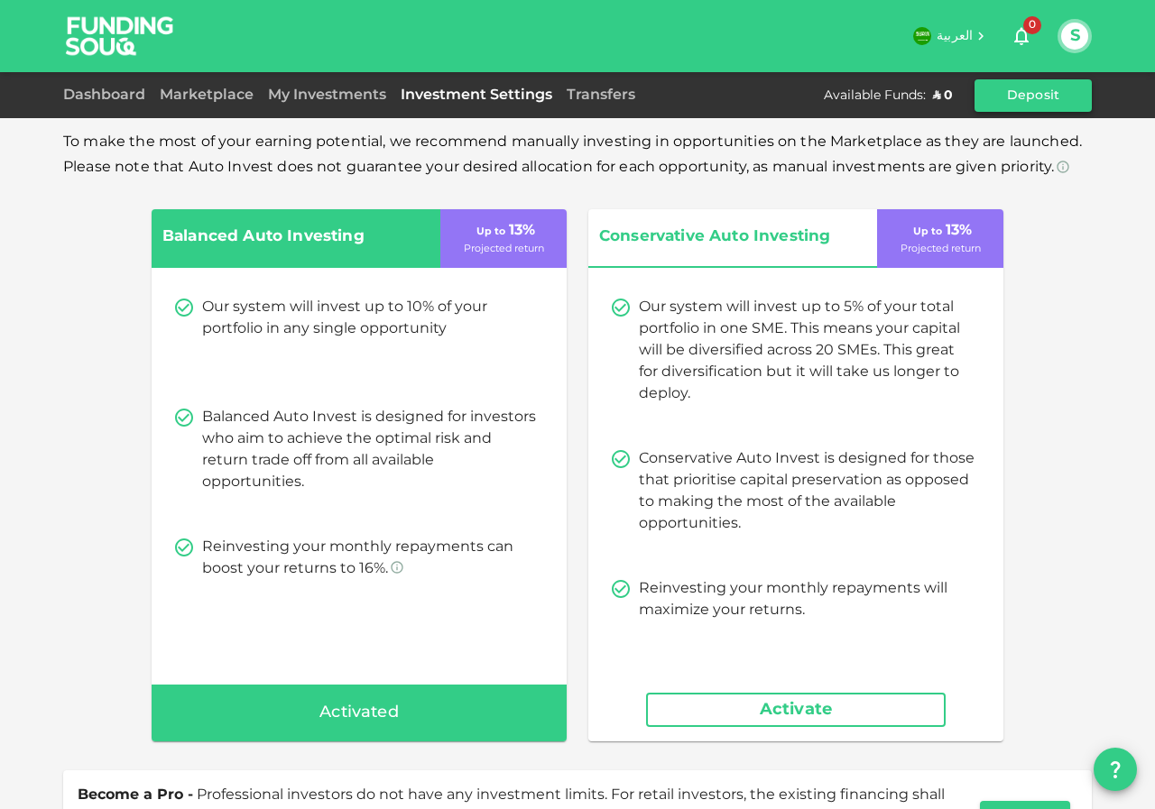
click at [1005, 102] on button "Deposit" at bounding box center [1032, 95] width 117 height 32
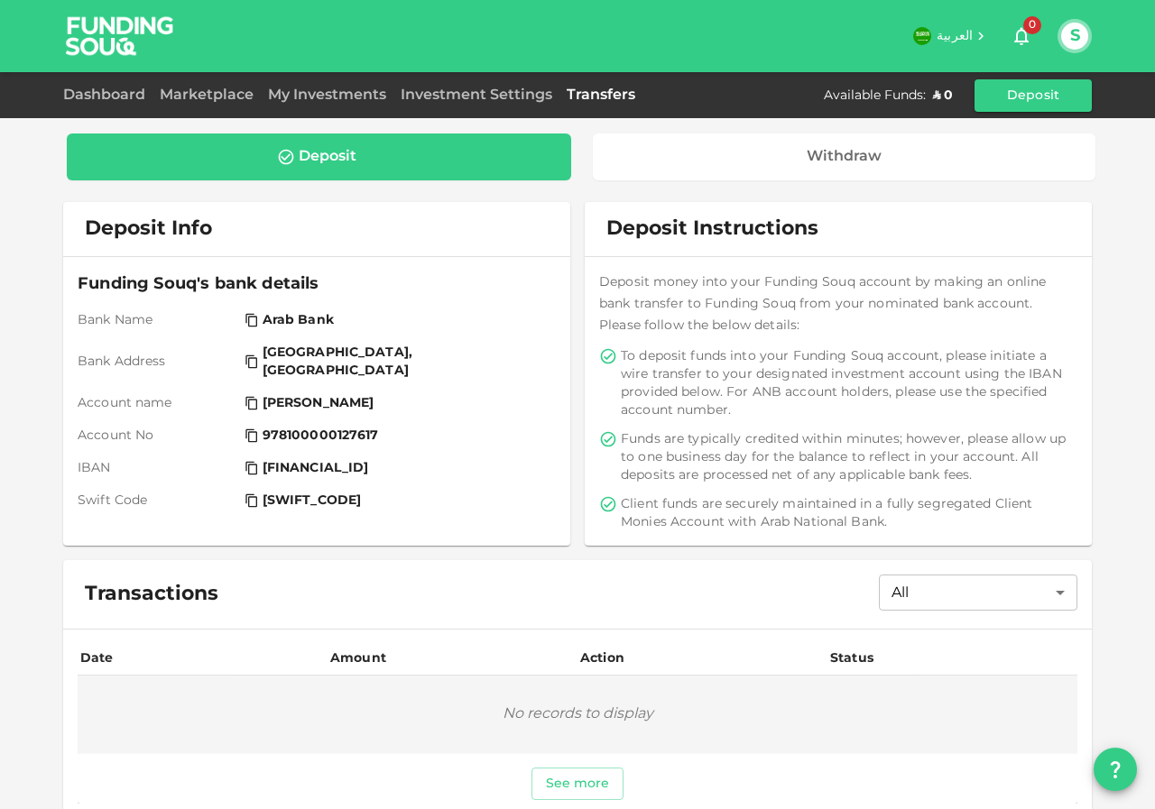
scroll to position [20, 0]
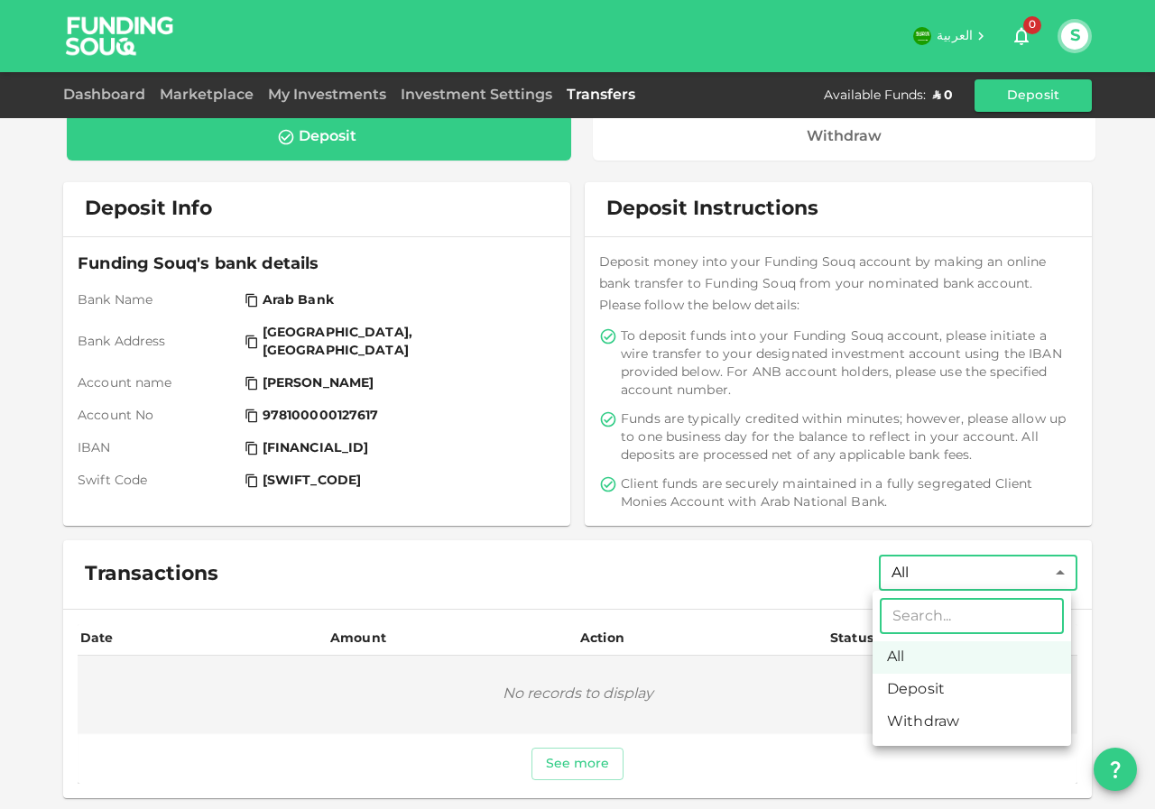
click at [982, 573] on body "العربية 0 S Dashboard Marketplace My Investments Investment Settings Transfers …" at bounding box center [577, 404] width 1155 height 809
click at [982, 573] on div at bounding box center [577, 404] width 1155 height 809
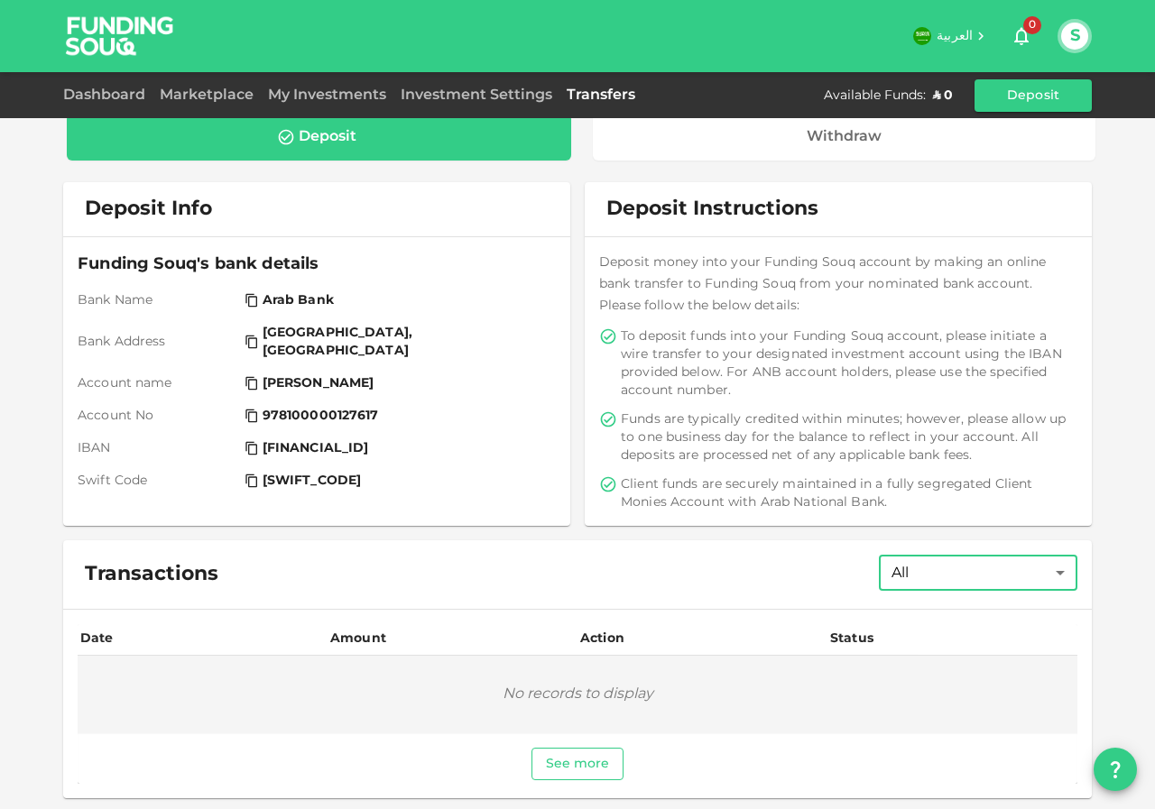
click at [569, 757] on button "See more" at bounding box center [577, 764] width 93 height 32
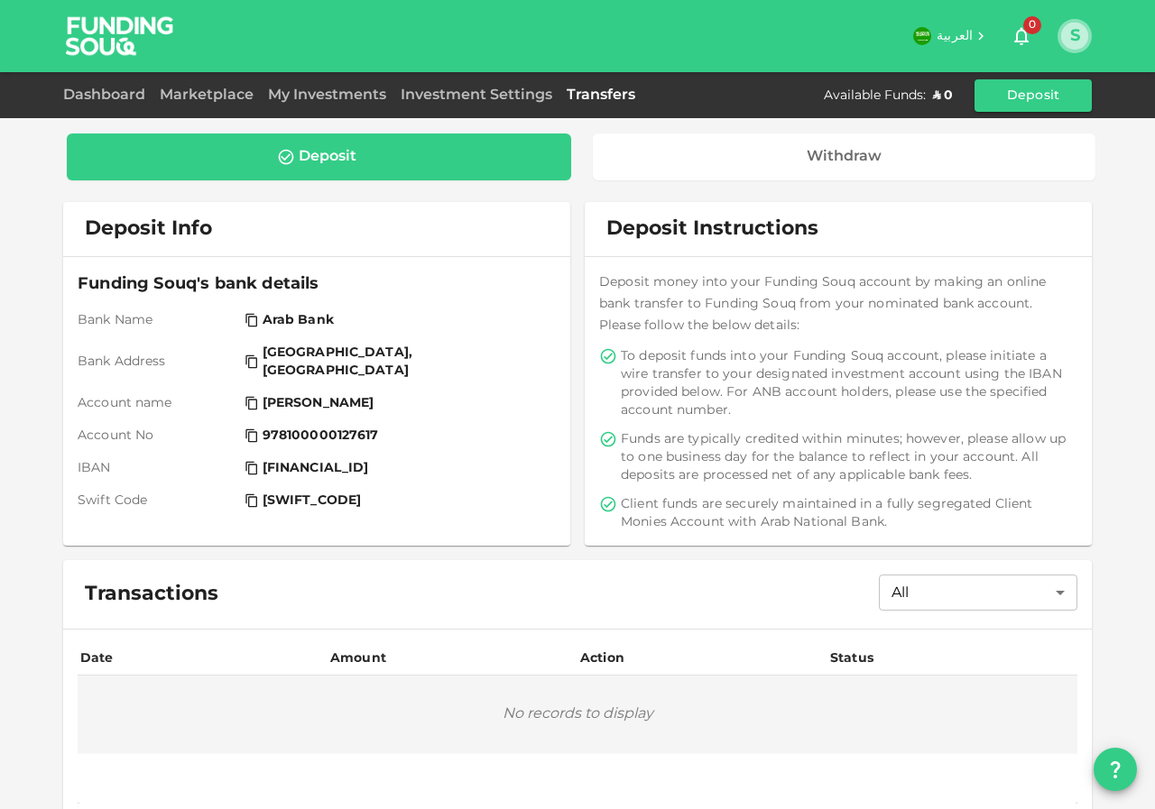
click at [1071, 37] on button "S" at bounding box center [1074, 36] width 27 height 27
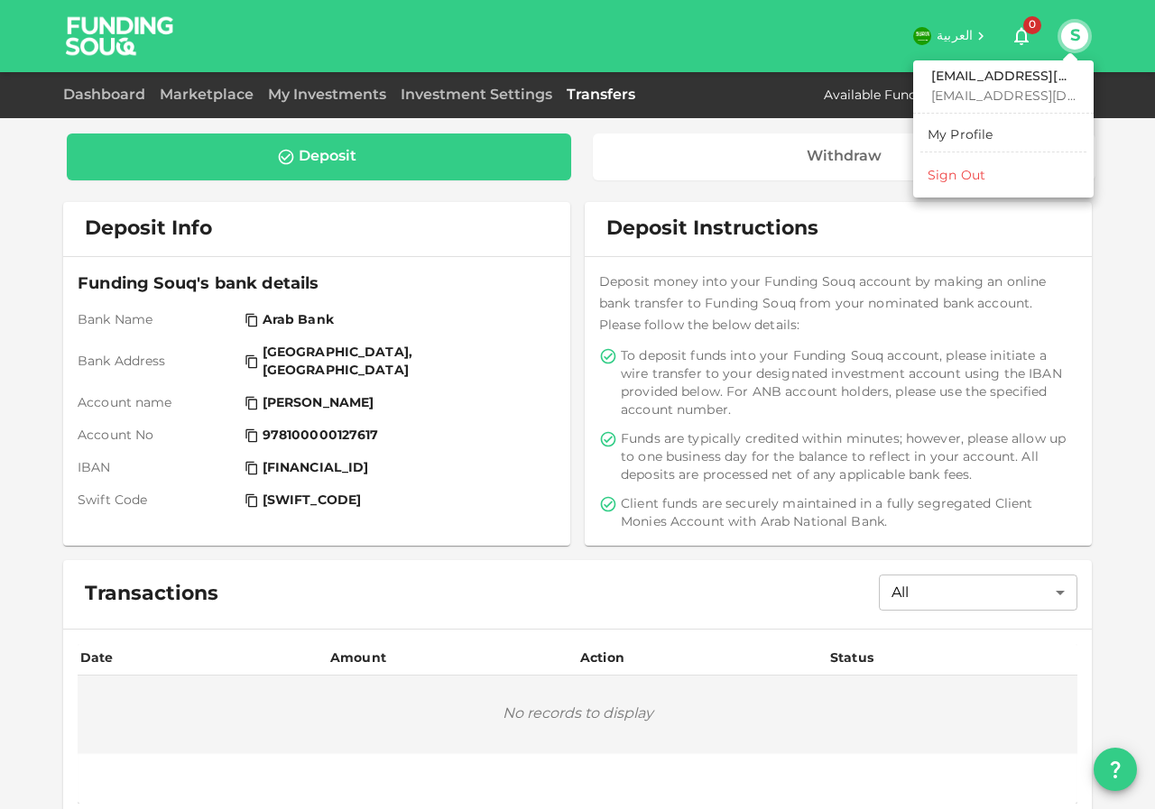
click at [1088, 349] on div at bounding box center [577, 404] width 1155 height 809
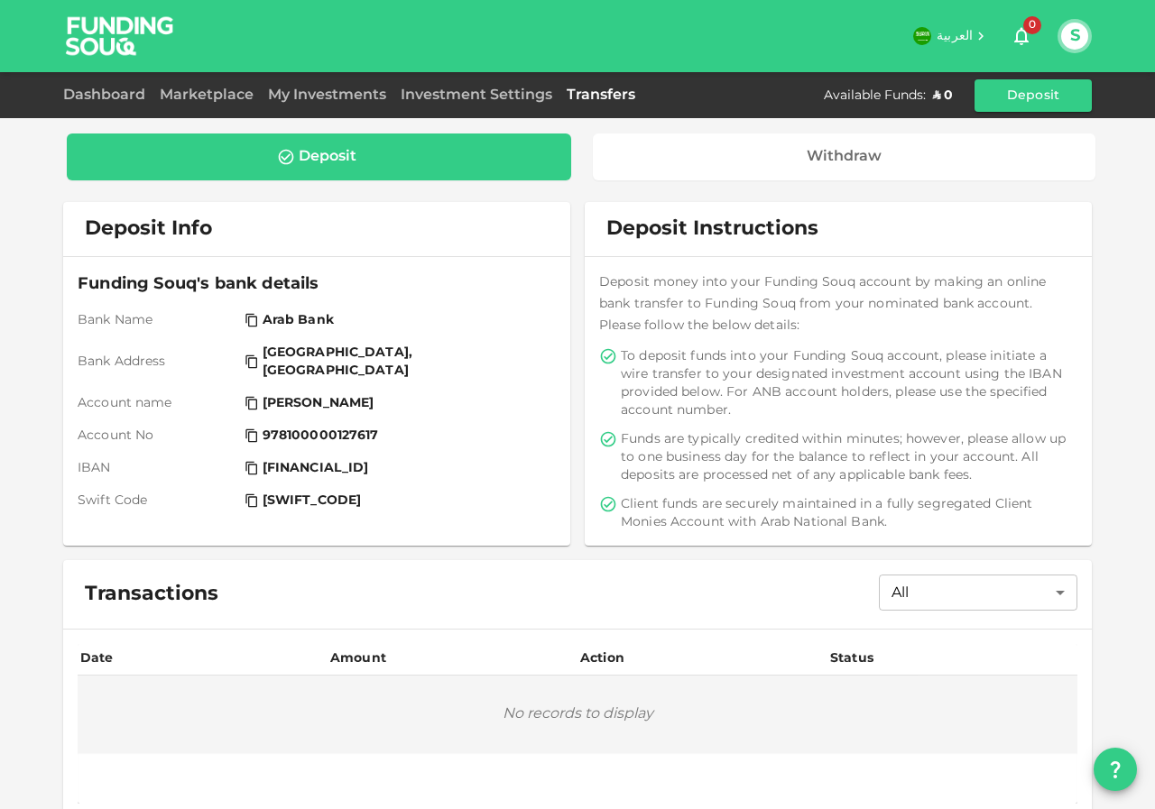
click at [1082, 42] on button "S" at bounding box center [1074, 36] width 27 height 27
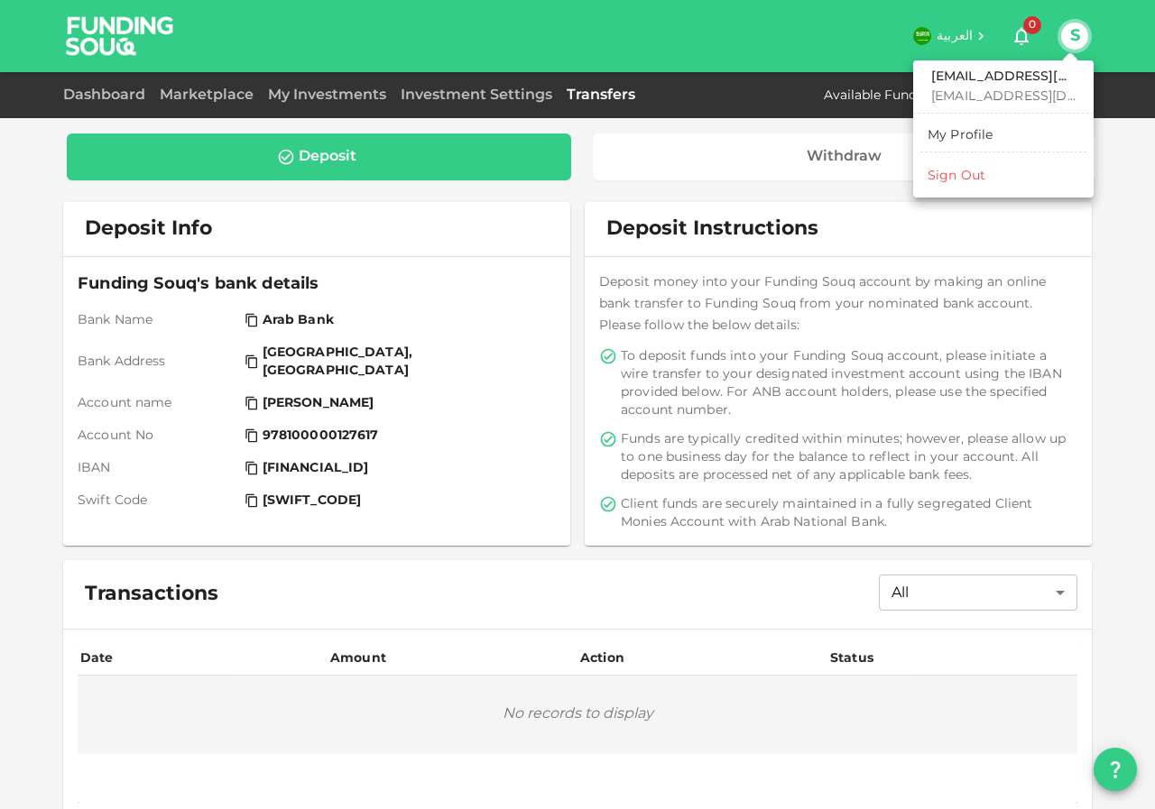
click at [958, 171] on div "Sign Out" at bounding box center [956, 176] width 58 height 18
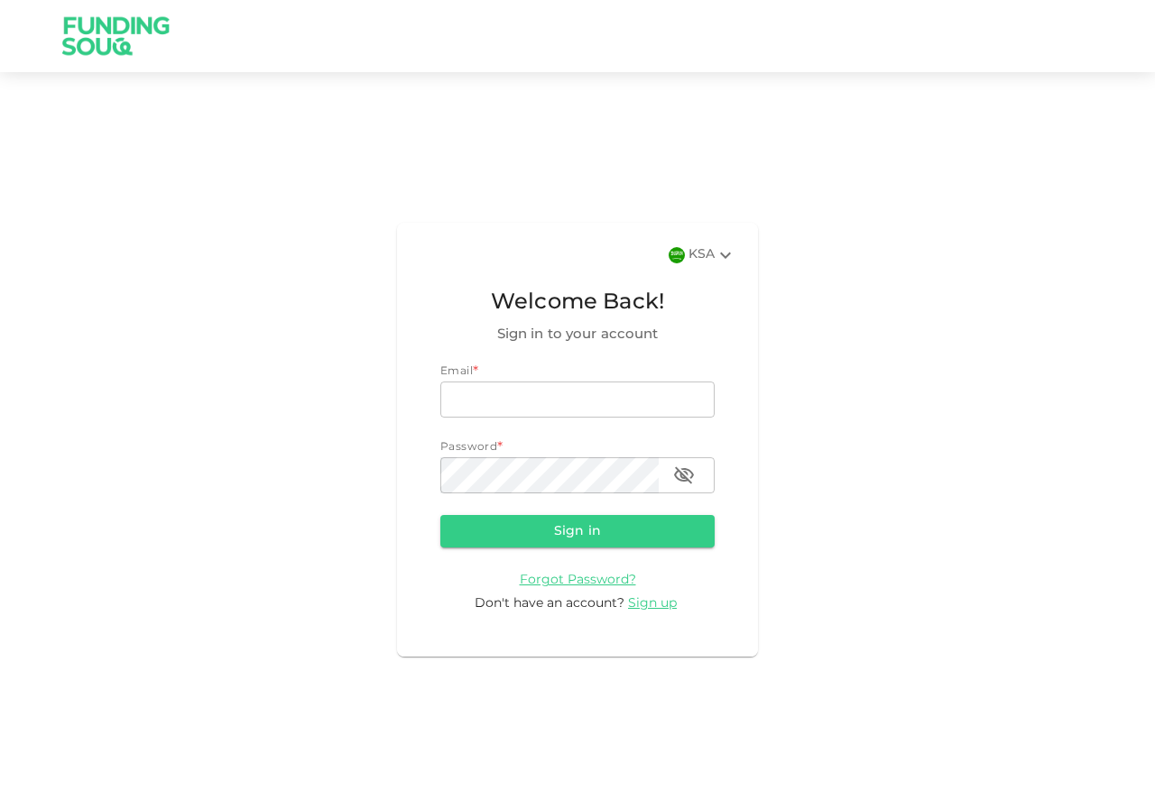
type input "sanfardeen@gmail.com"
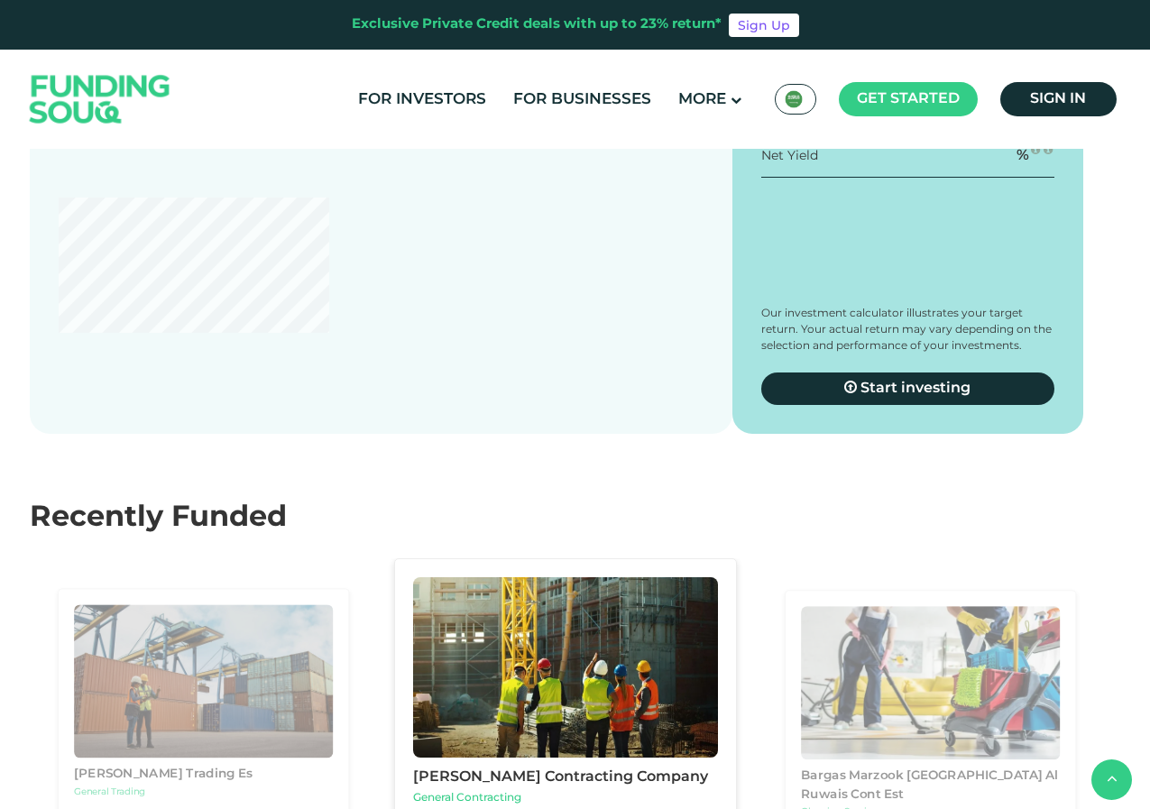
scroll to position [3068, 0]
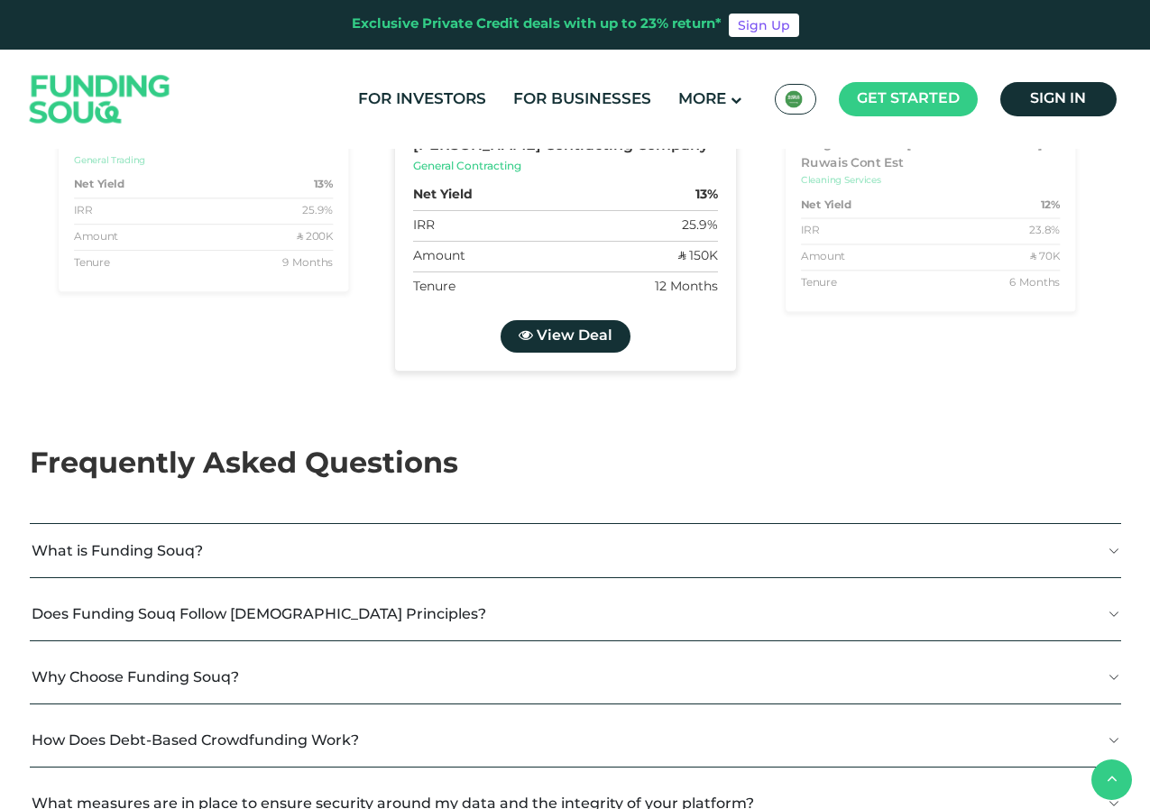
type tc-range-slider "4"
type tc-range-slider "10000"
drag, startPoint x: 98, startPoint y: 468, endPoint x: 73, endPoint y: 469, distance: 25.3
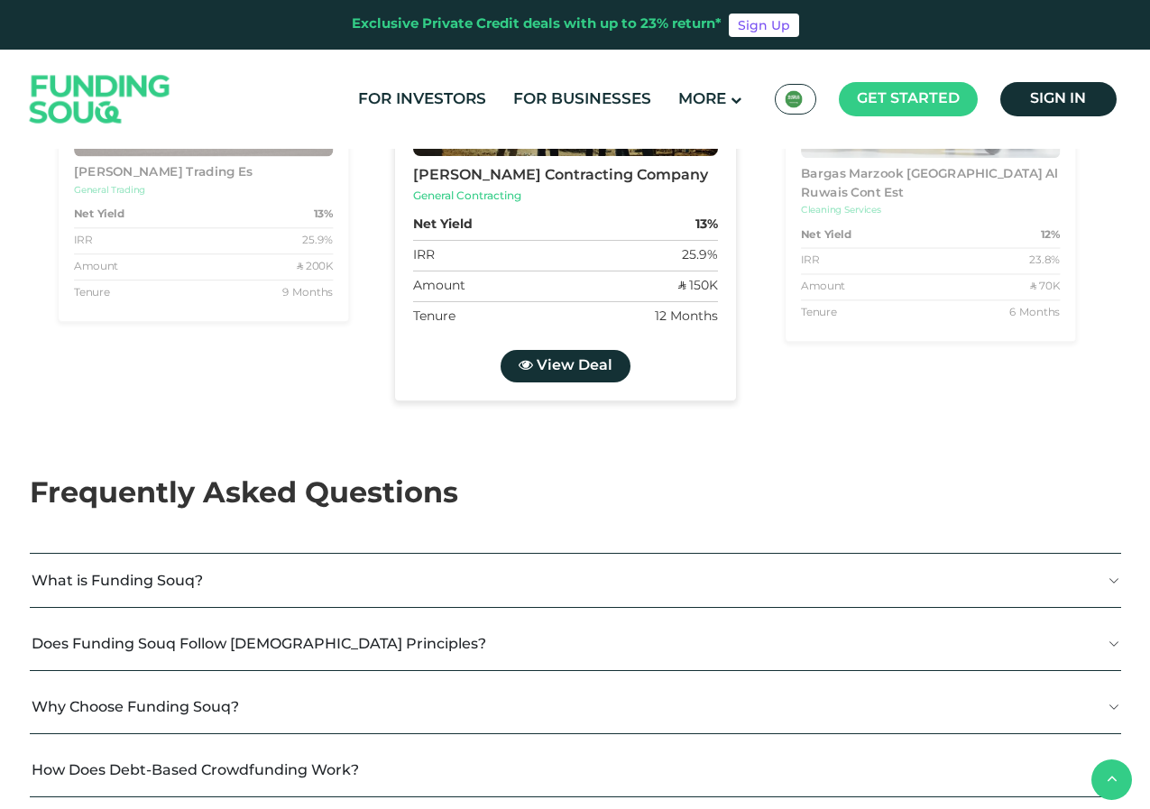
drag, startPoint x: 95, startPoint y: 430, endPoint x: 121, endPoint y: 438, distance: 27.4
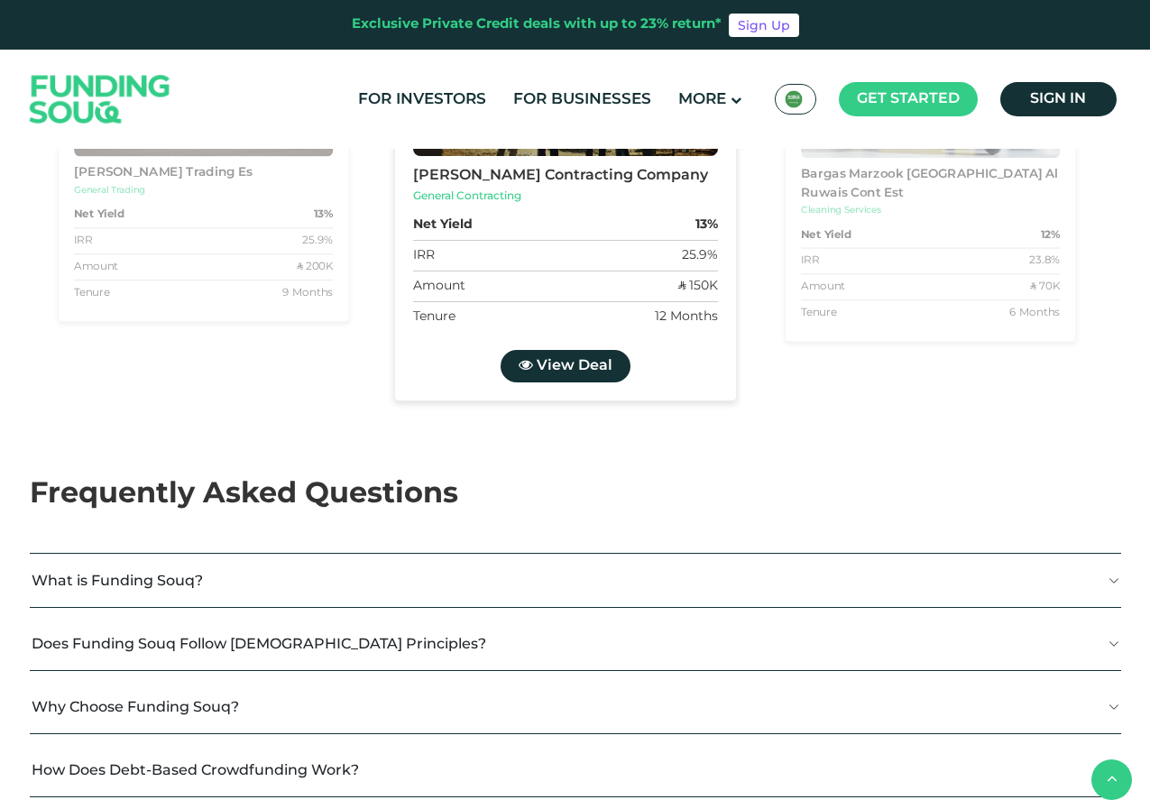
radio input "true"
type tc-range-slider "10000"
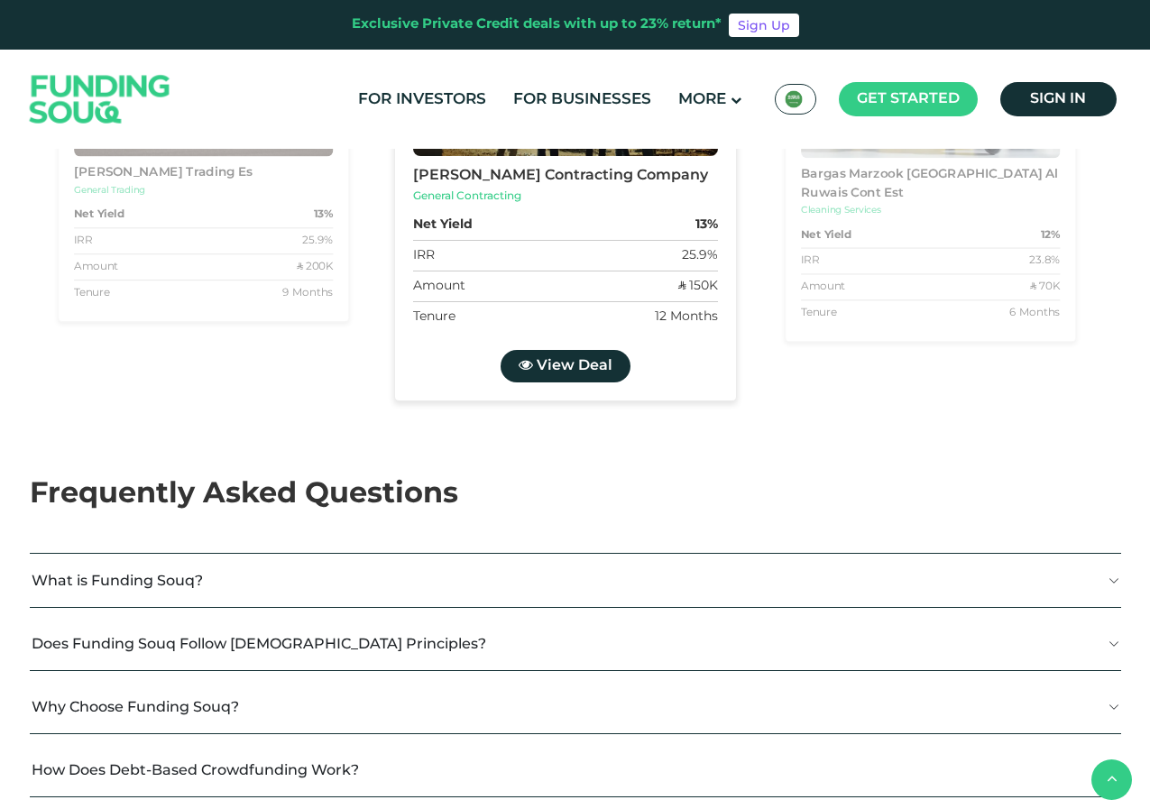
drag, startPoint x: 834, startPoint y: 352, endPoint x: 848, endPoint y: 359, distance: 16.1
drag, startPoint x: 889, startPoint y: 355, endPoint x: 759, endPoint y: 364, distance: 130.2
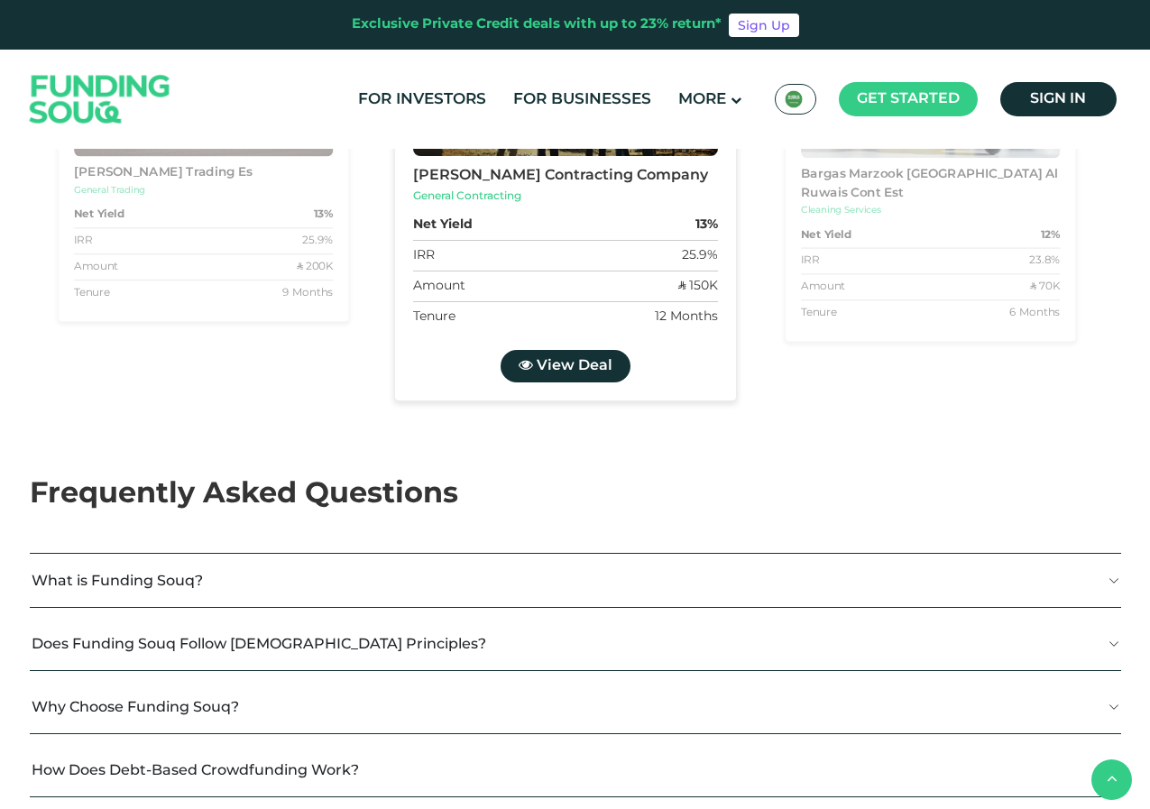
type tc-range-slider "1"
drag, startPoint x: 619, startPoint y: 470, endPoint x: 272, endPoint y: 466, distance: 346.5
drag, startPoint x: 63, startPoint y: 462, endPoint x: 48, endPoint y: 464, distance: 15.4
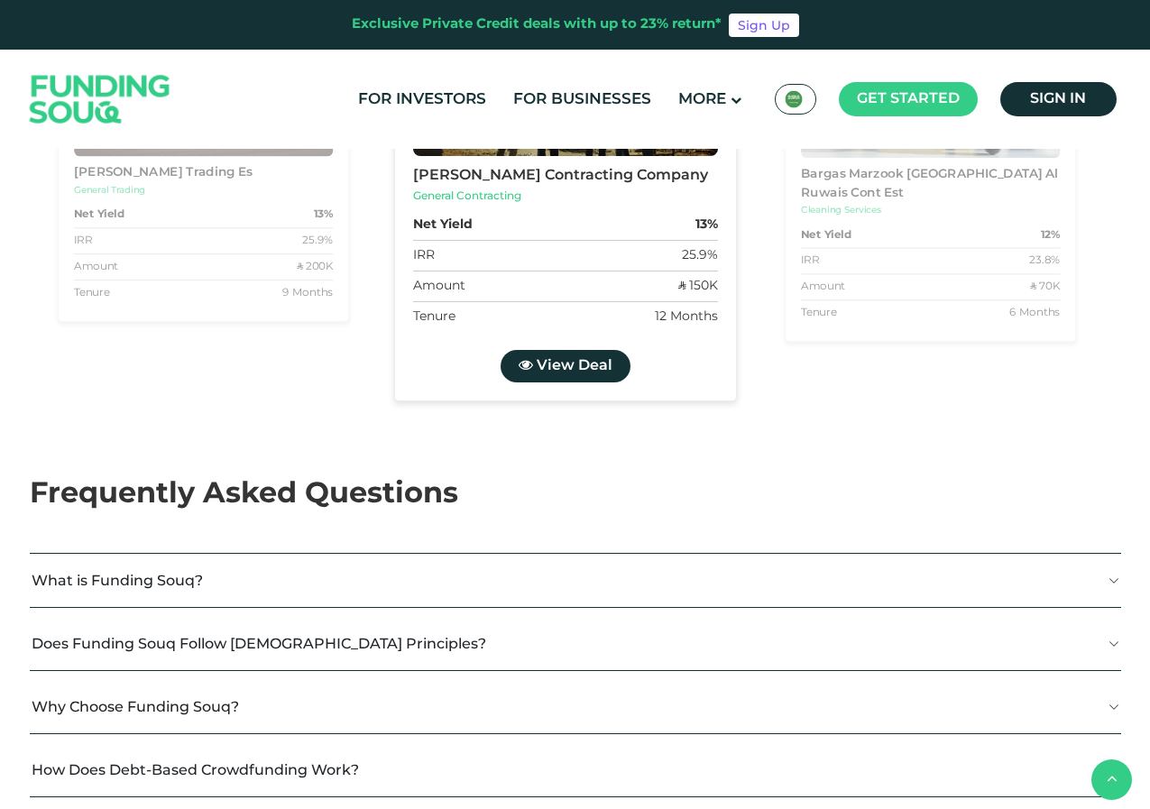
type tc-range-slider "10000"
type tc-range-slider "50000"
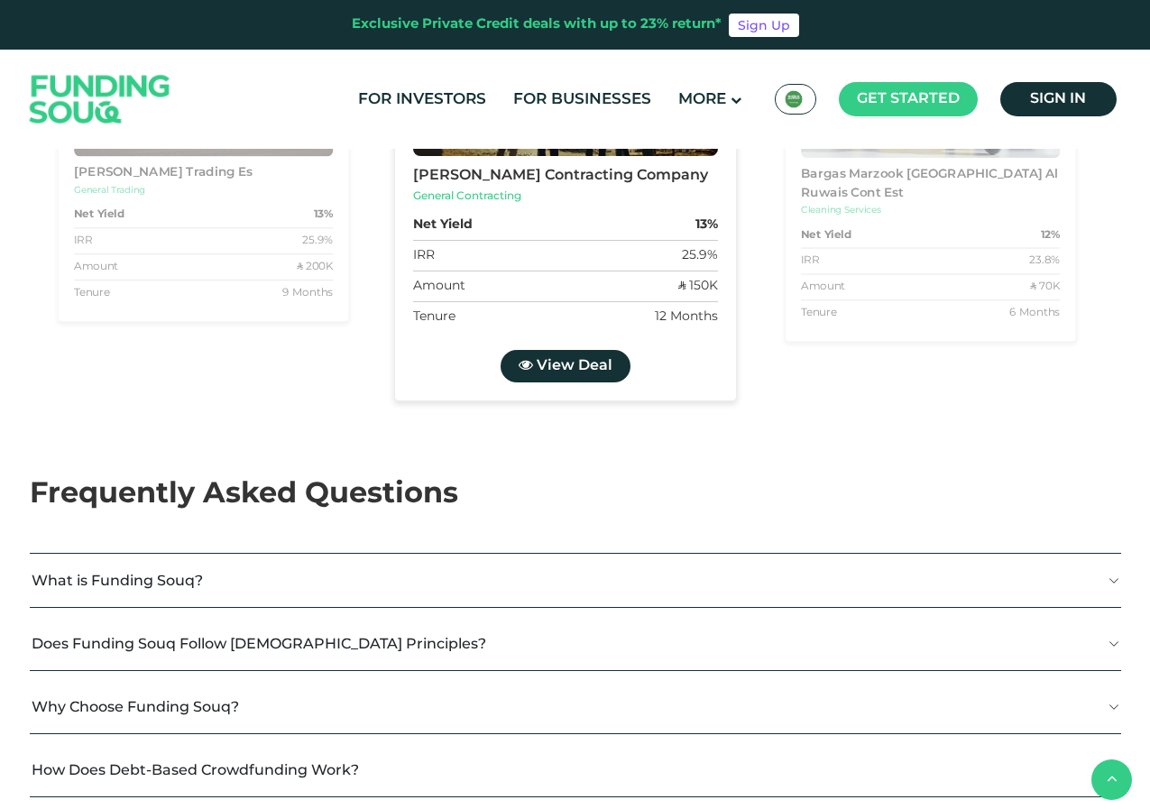
drag, startPoint x: 77, startPoint y: 465, endPoint x: 85, endPoint y: 471, distance: 10.3
drag, startPoint x: 400, startPoint y: 466, endPoint x: 321, endPoint y: 427, distance: 88.0
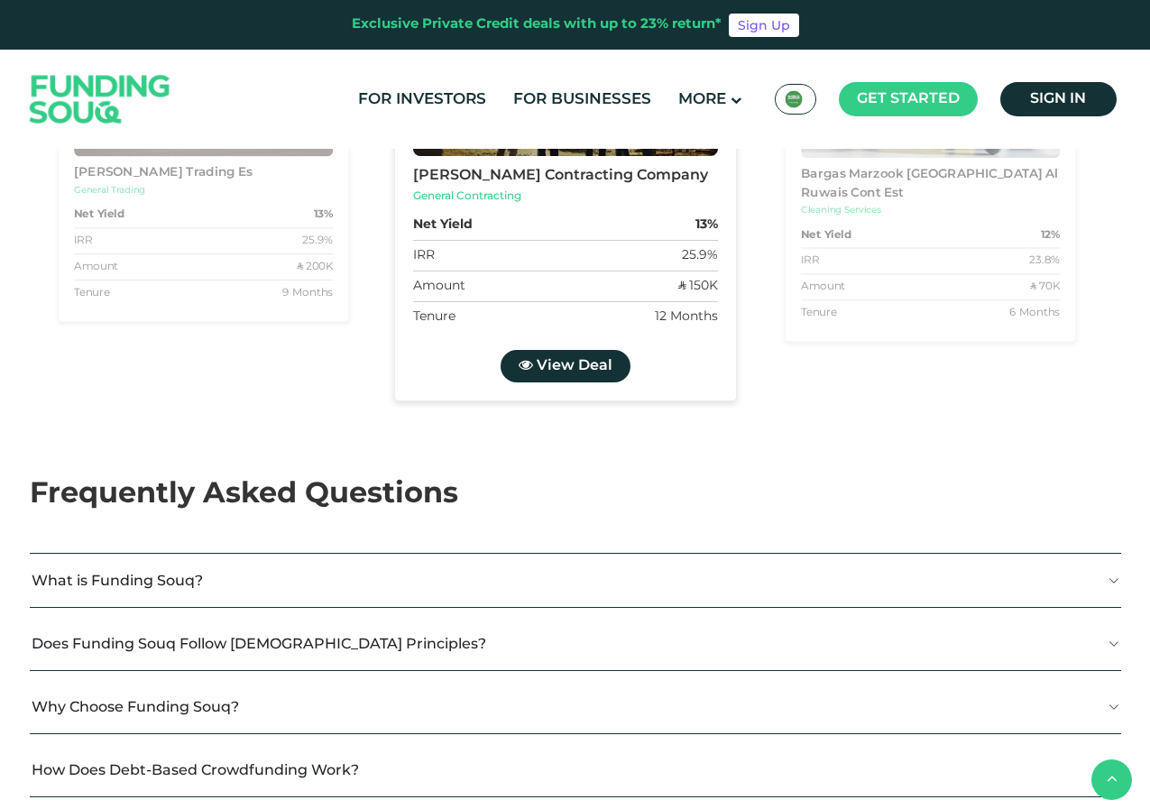
radio input "true"
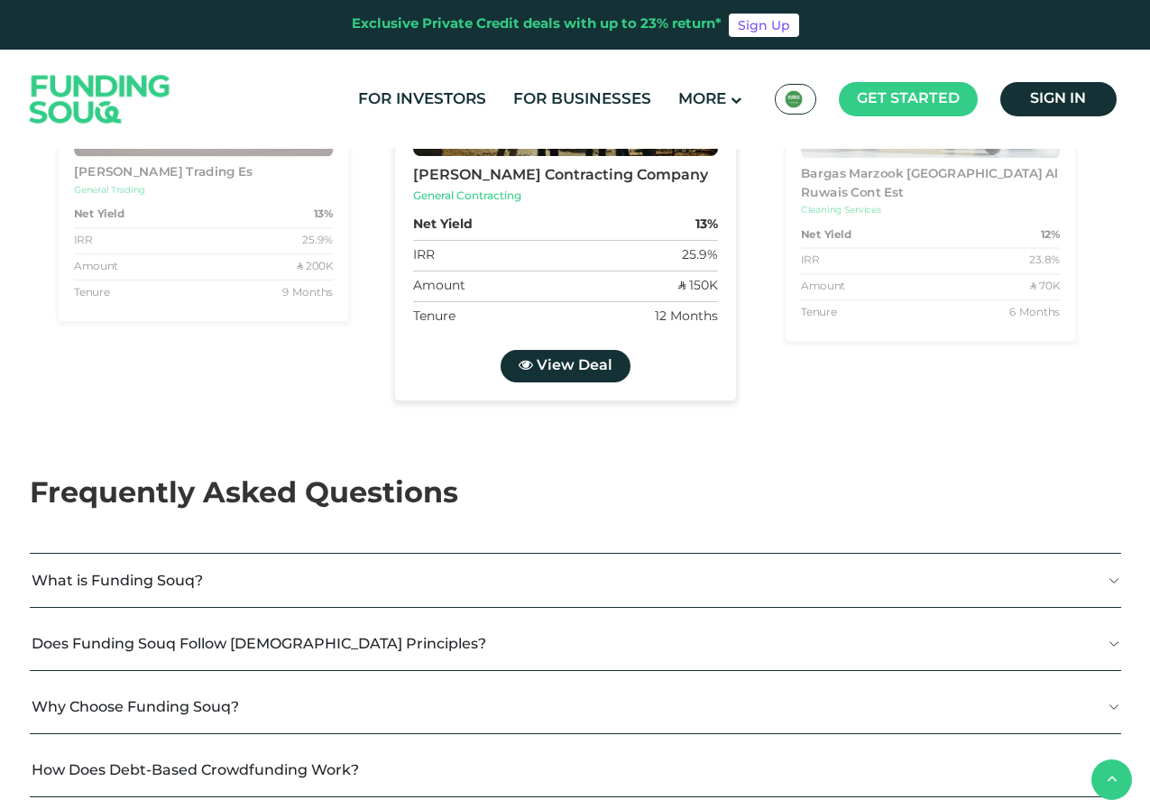
radio input "true"
type tc-range-slider "10000"
drag, startPoint x: 87, startPoint y: 464, endPoint x: 75, endPoint y: 466, distance: 11.9
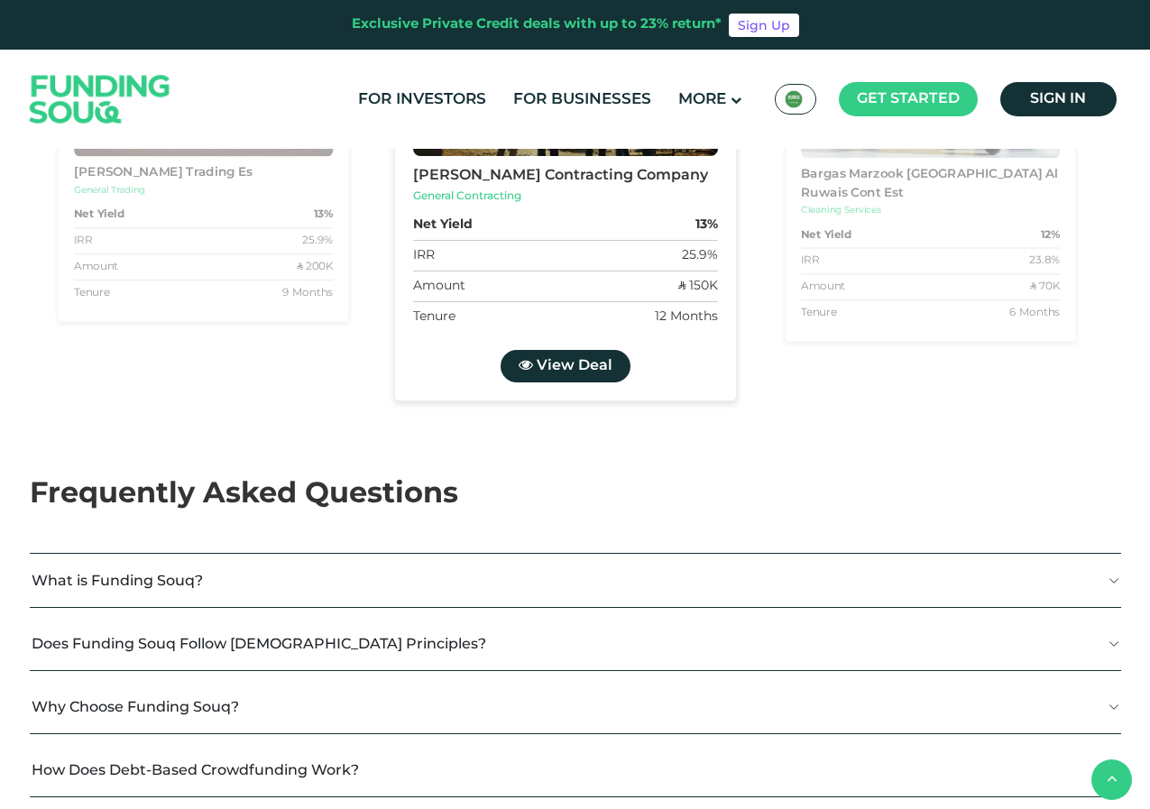
type tc-range-slider "100000"
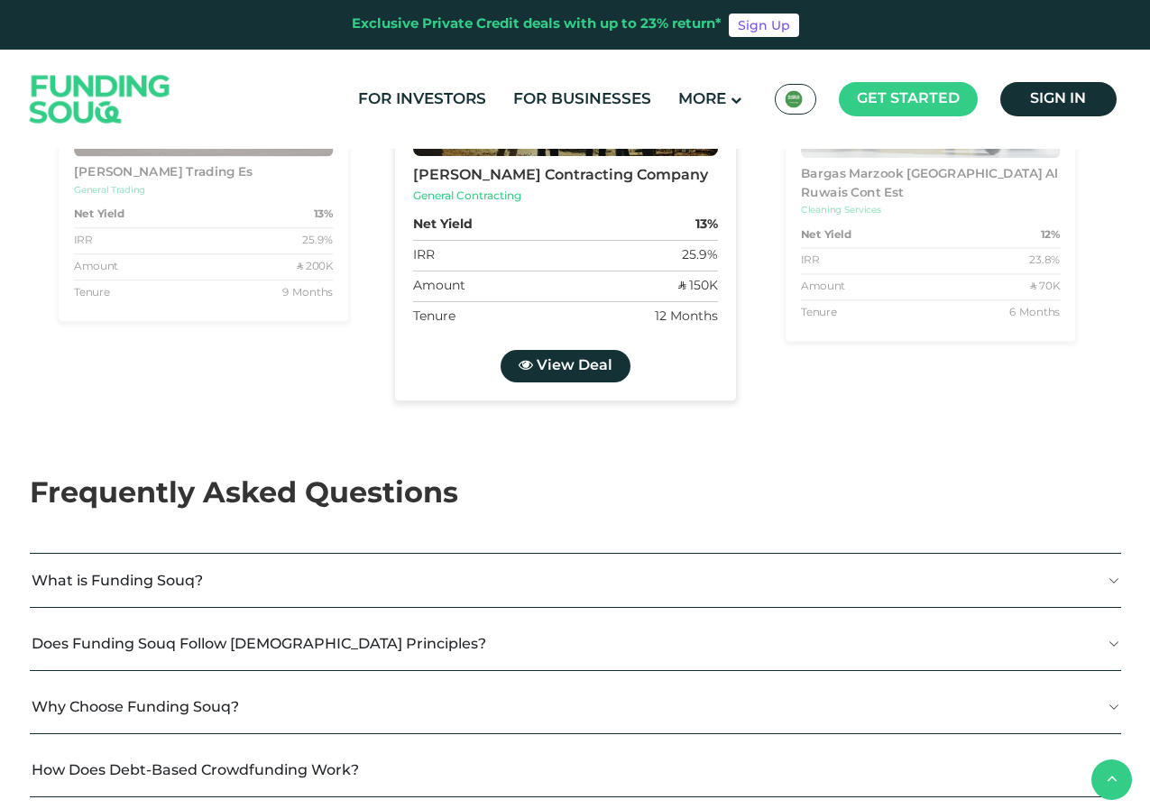
radio input "true"
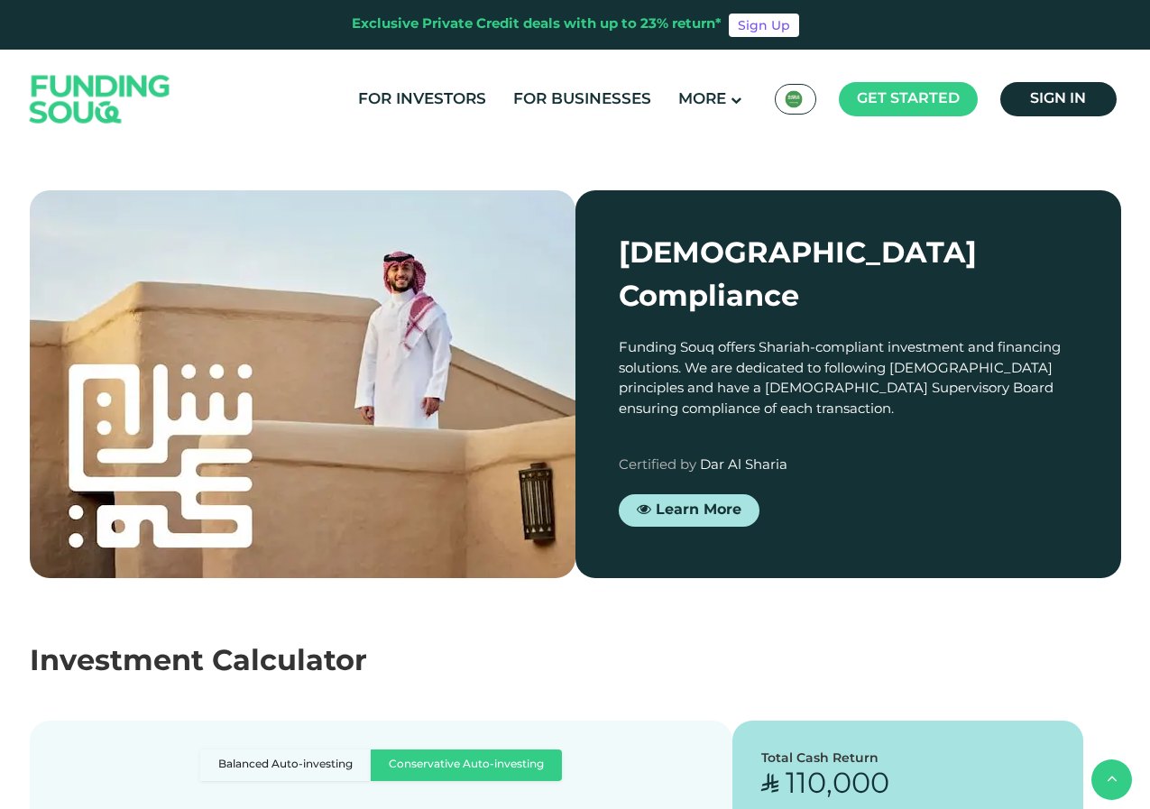
scroll to position [1698, 0]
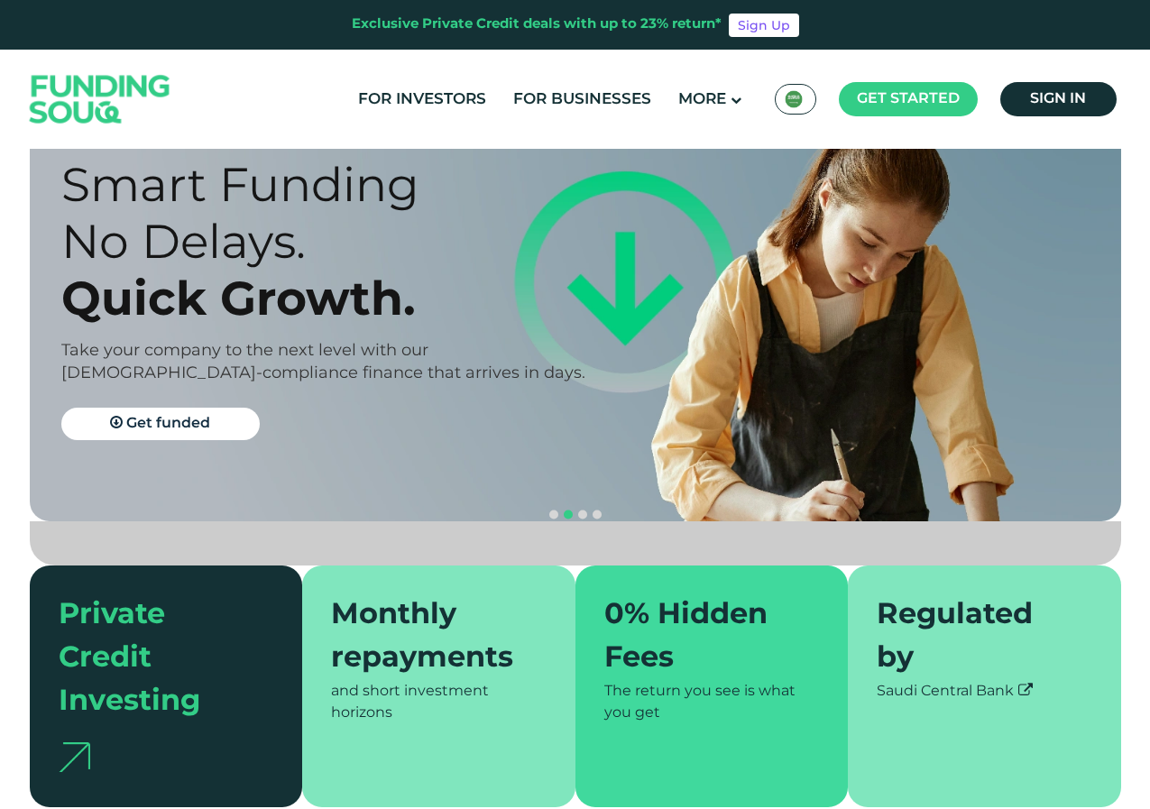
scroll to position [0, 0]
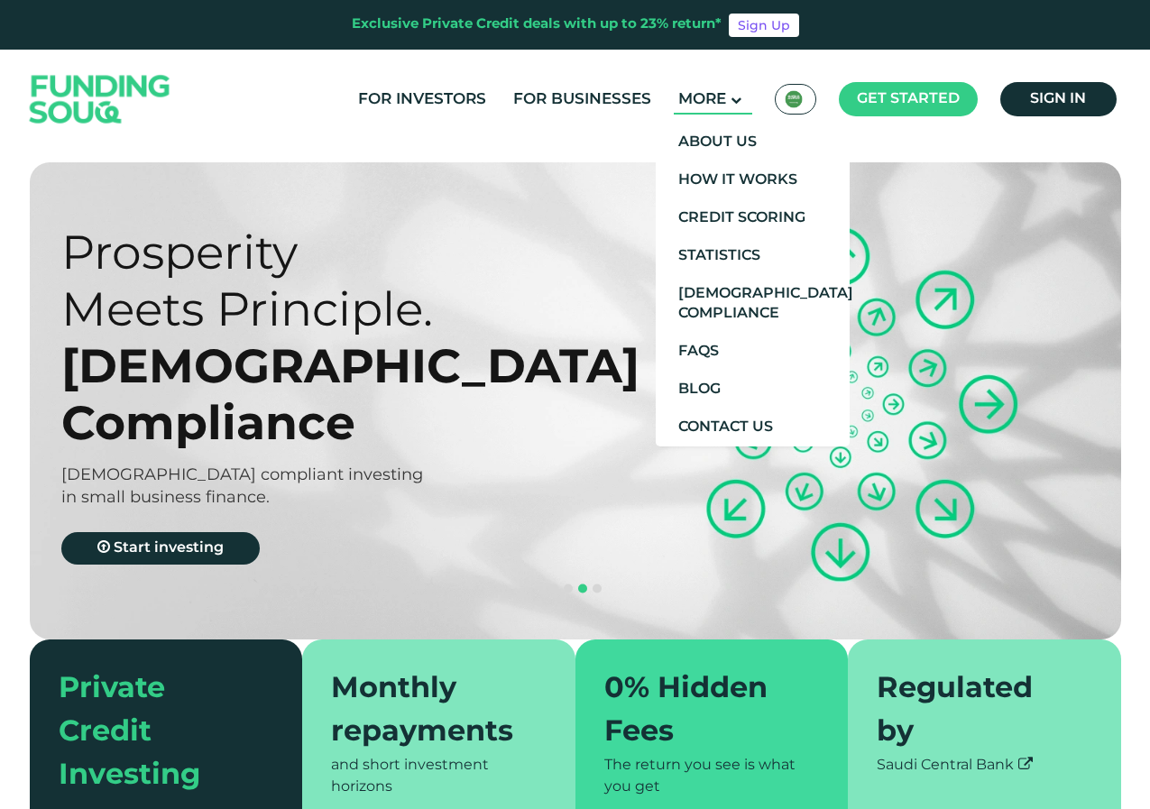
click at [723, 106] on main "More" at bounding box center [713, 100] width 78 height 30
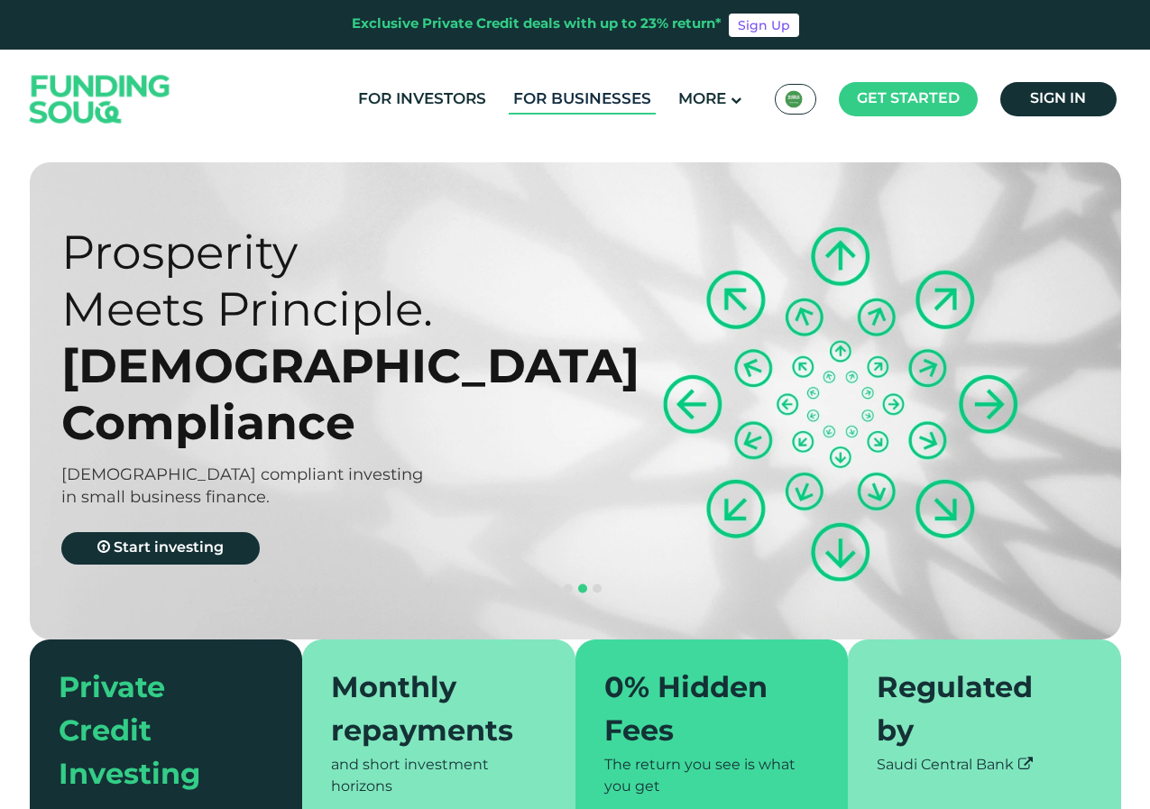
click at [629, 101] on link "For Businesses" at bounding box center [582, 100] width 147 height 30
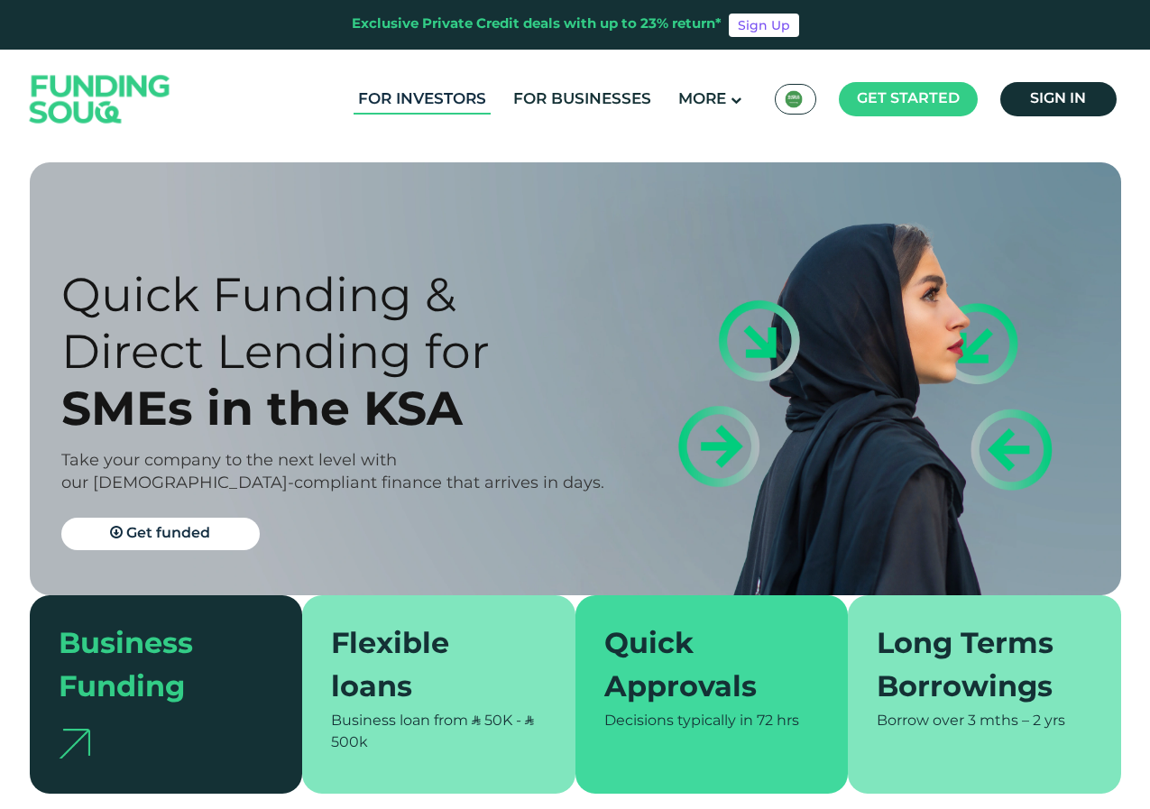
click at [395, 103] on link "For Investors" at bounding box center [422, 100] width 137 height 30
